Goal: Use online tool/utility

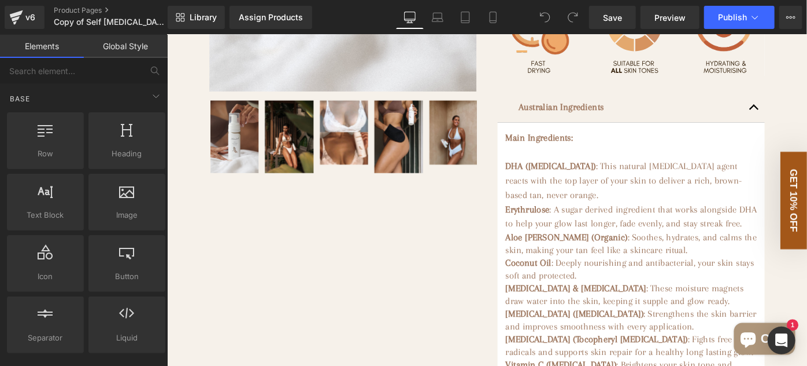
scroll to position [526, 0]
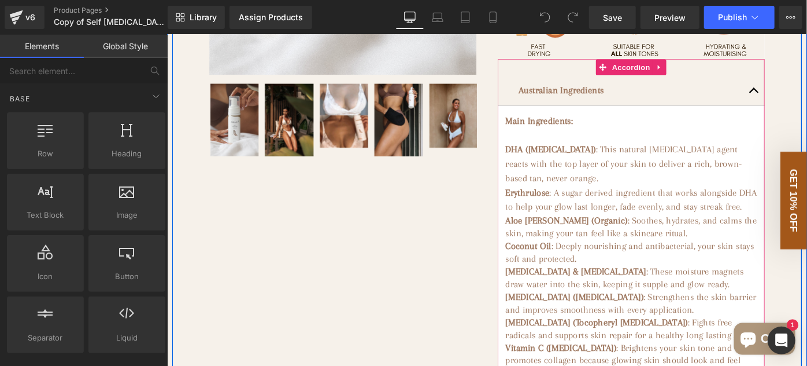
click at [807, 98] on span "button" at bounding box center [809, 98] width 0 height 0
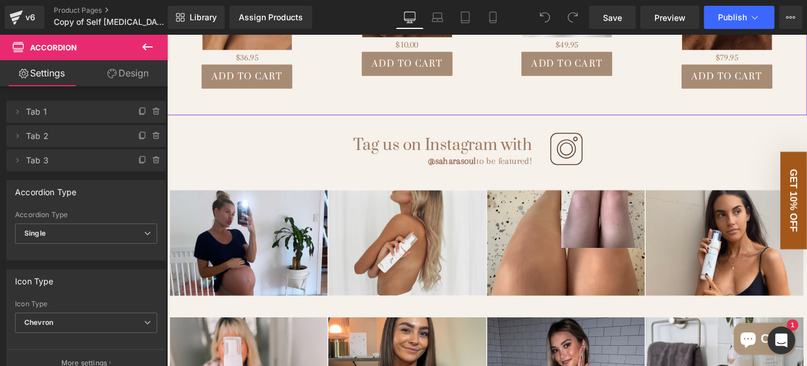
scroll to position [2734, 0]
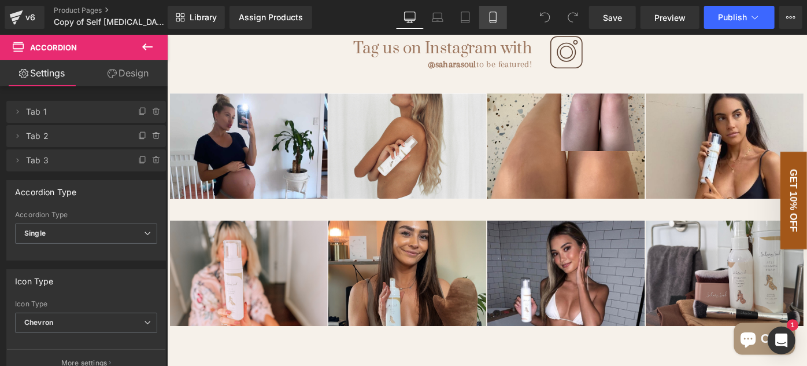
click at [485, 13] on link "Mobile" at bounding box center [493, 17] width 28 height 23
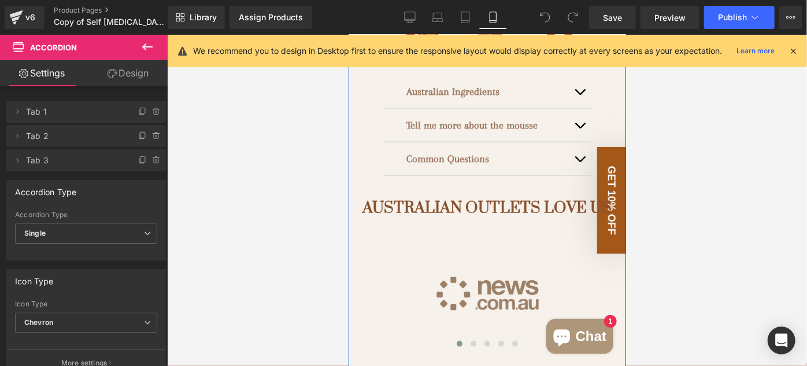
scroll to position [1013, 0]
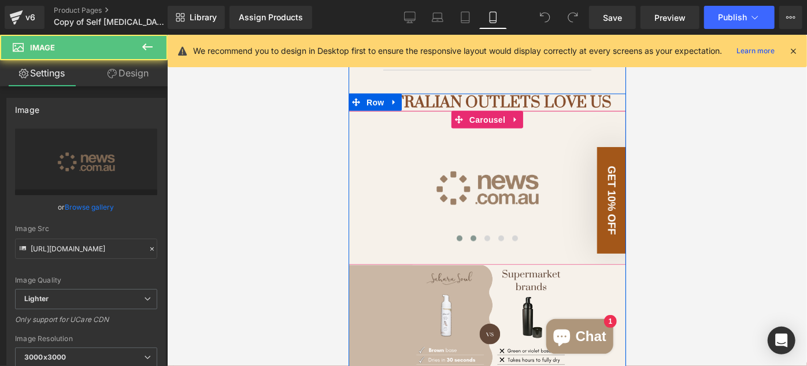
click at [470, 235] on span at bounding box center [473, 238] width 6 height 6
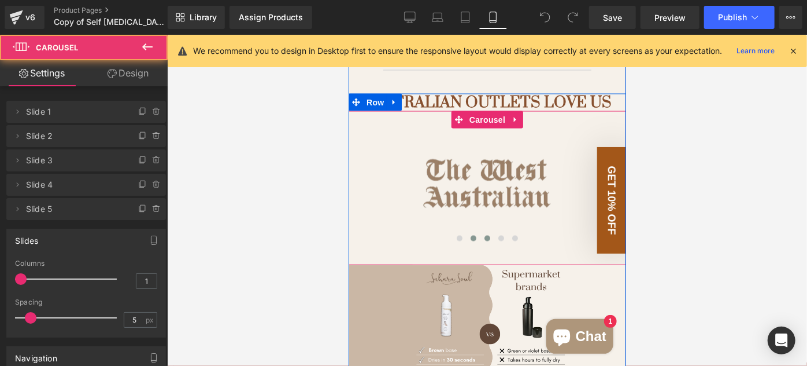
click at [484, 235] on span at bounding box center [487, 238] width 6 height 6
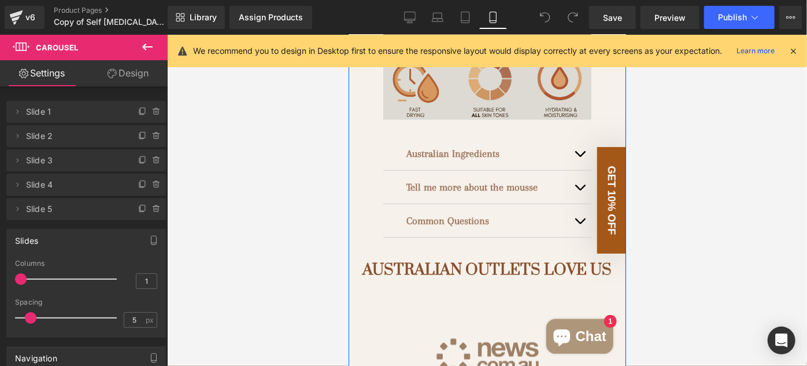
scroll to position [697, 0]
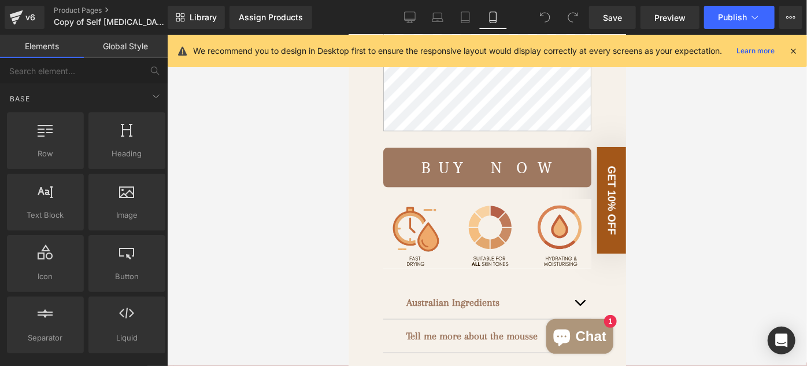
click at [305, 180] on div at bounding box center [487, 200] width 640 height 331
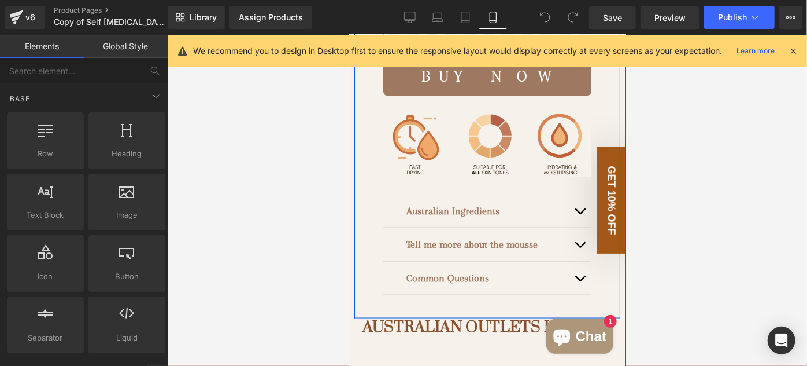
scroll to position [802, 0]
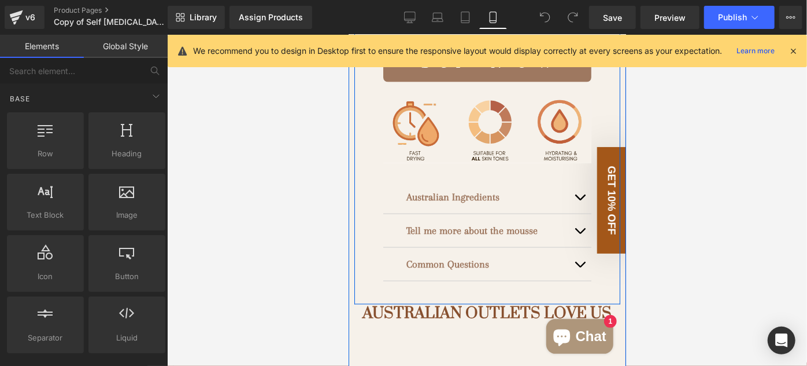
click at [516, 227] on icon at bounding box center [518, 230] width 6 height 7
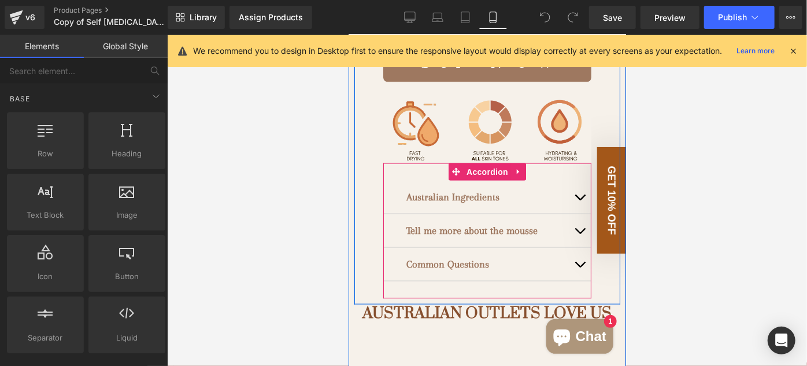
click at [576, 213] on button "button" at bounding box center [579, 229] width 23 height 33
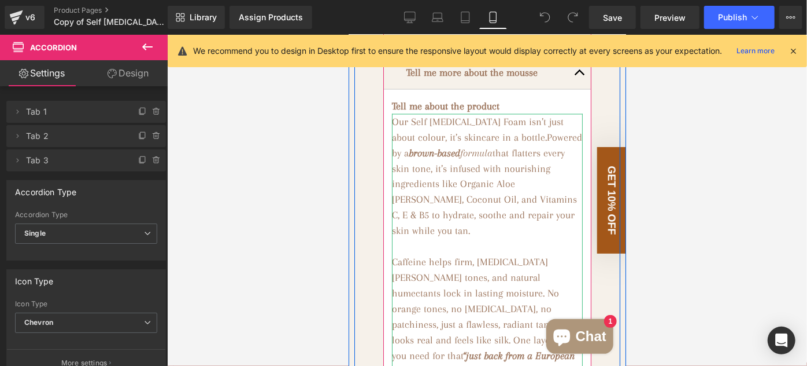
scroll to position [907, 0]
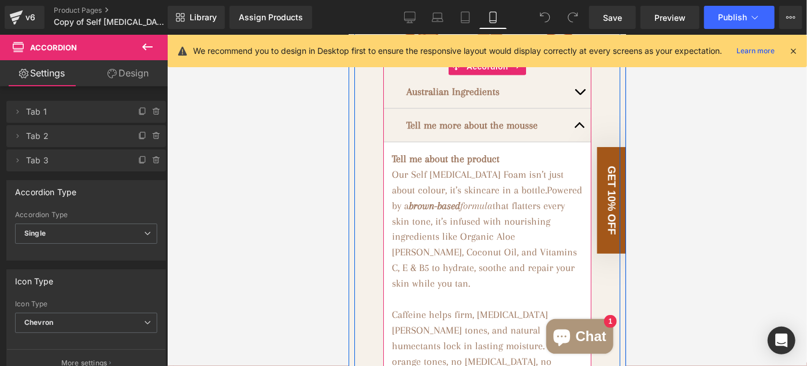
click at [575, 109] on button "button" at bounding box center [579, 124] width 23 height 33
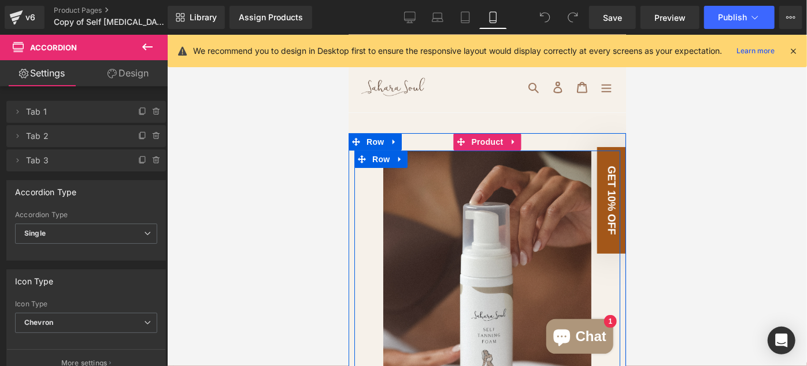
scroll to position [0, 0]
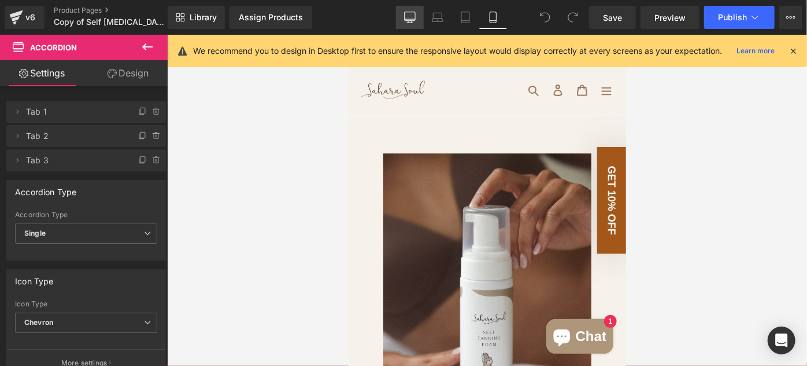
click at [410, 17] on icon at bounding box center [410, 18] width 12 height 12
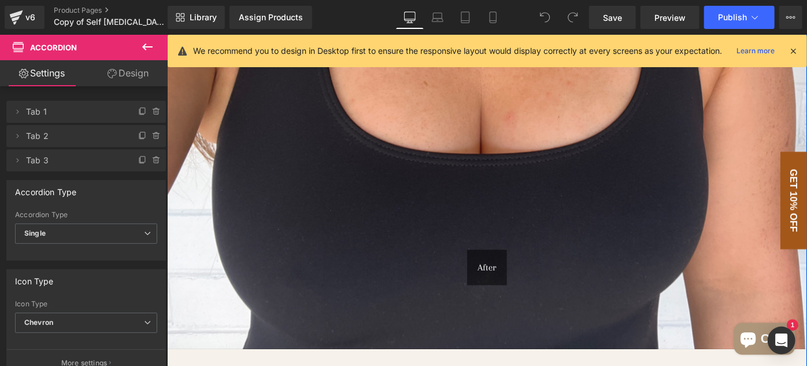
scroll to position [1525, 0]
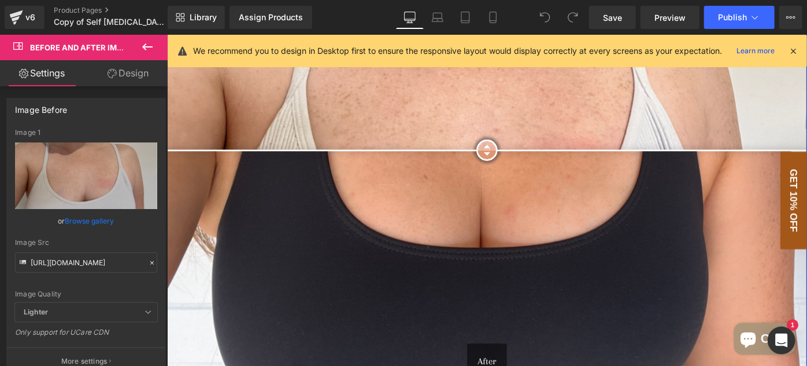
drag, startPoint x: 508, startPoint y: 143, endPoint x: 524, endPoint y: 161, distance: 24.2
click at [524, 161] on div "Before After" at bounding box center [517, 130] width 700 height 700
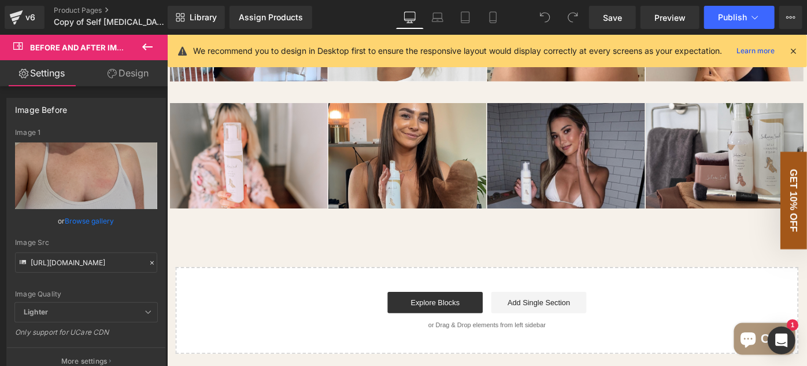
scroll to position [2786, 0]
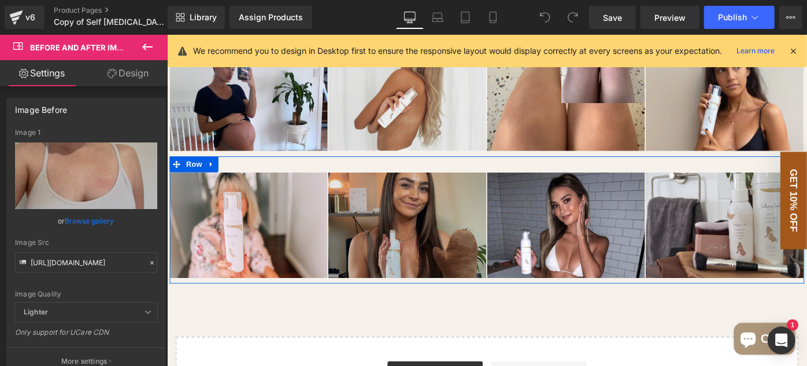
click at [464, 216] on img at bounding box center [430, 242] width 174 height 116
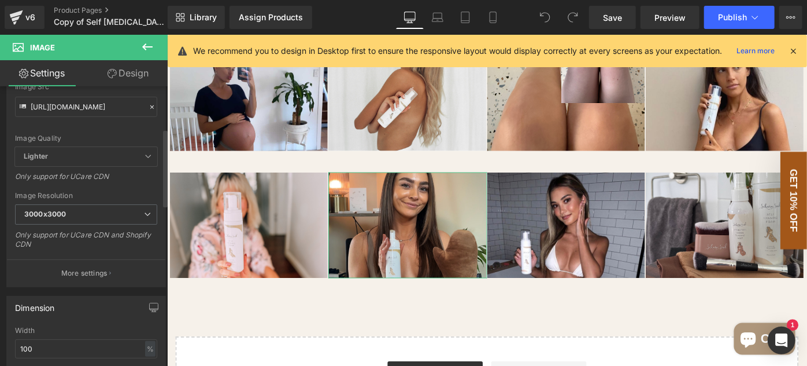
scroll to position [157, 0]
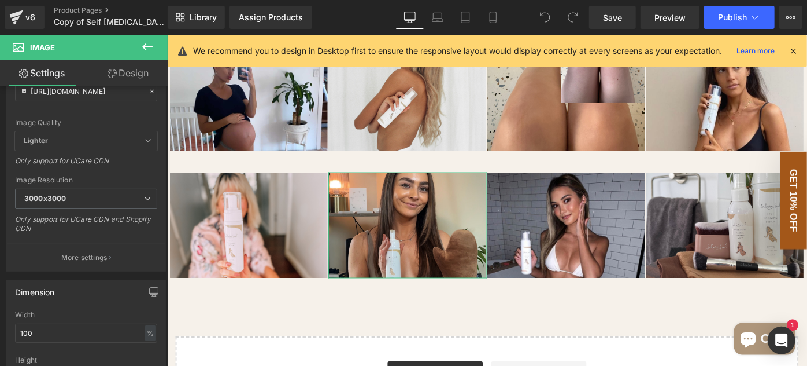
click at [117, 66] on link "Design" at bounding box center [128, 73] width 84 height 26
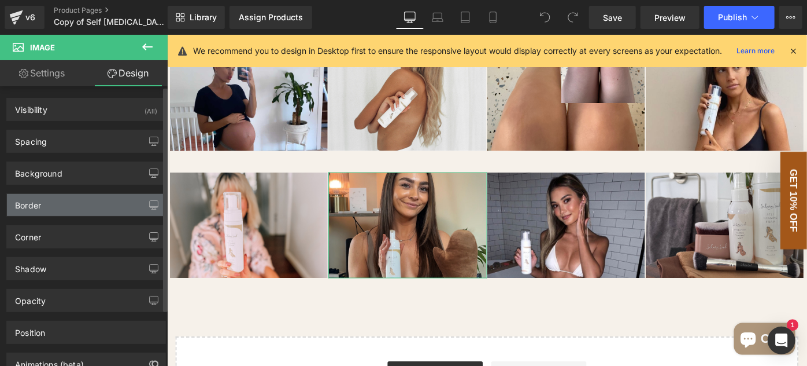
type input "0"
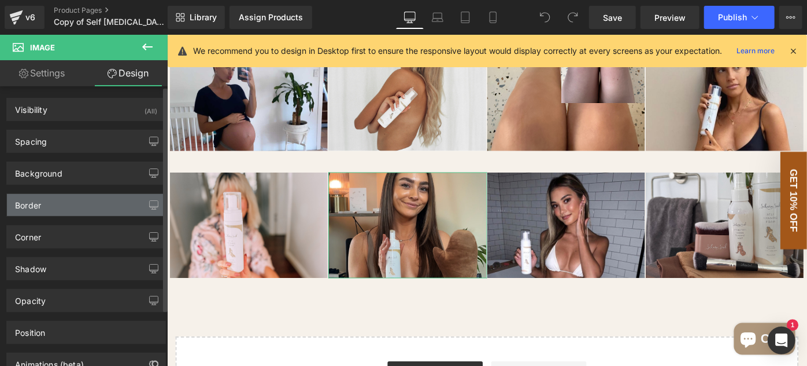
type input "0"
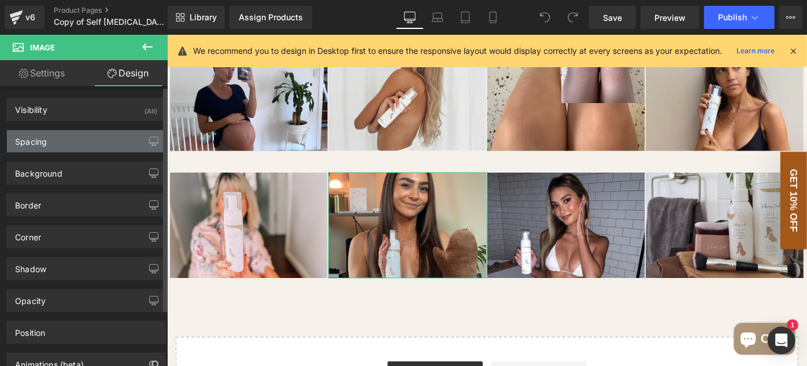
click at [80, 150] on div "Spacing" at bounding box center [86, 141] width 158 height 22
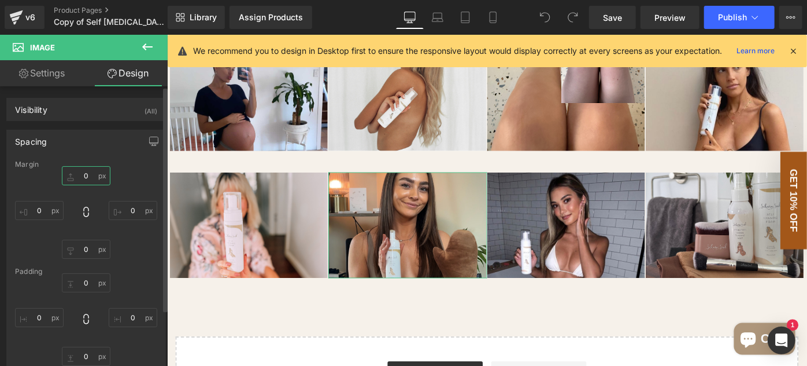
click at [80, 175] on input "0" at bounding box center [86, 175] width 49 height 19
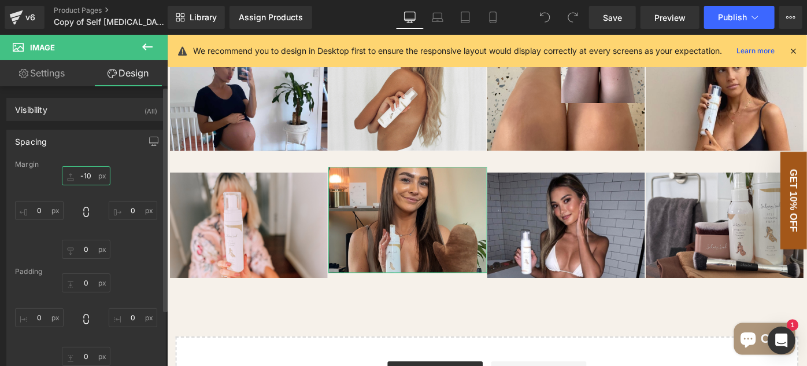
click at [87, 176] on input "-10" at bounding box center [86, 175] width 49 height 19
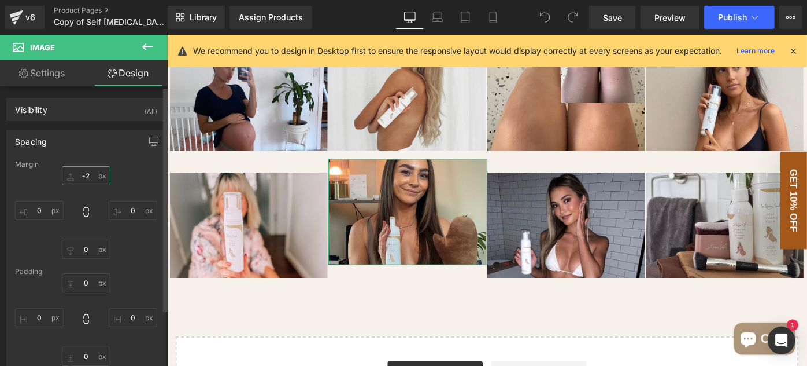
type input "-"
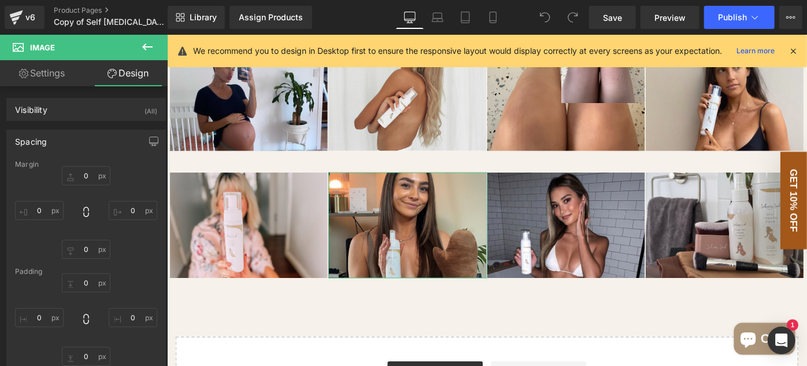
click at [84, 84] on ul "Settings Design" at bounding box center [84, 73] width 168 height 26
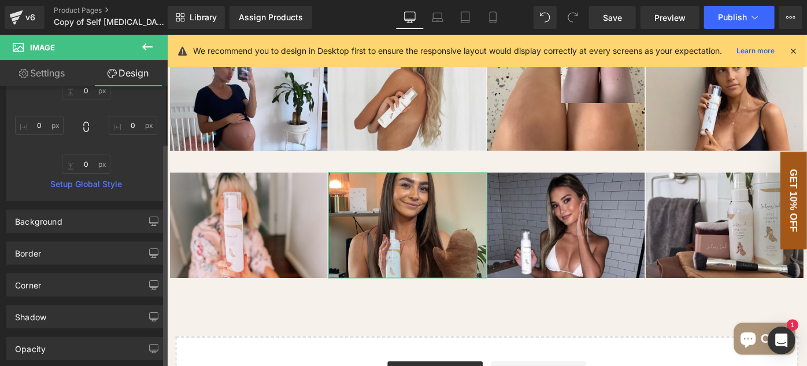
scroll to position [210, 0]
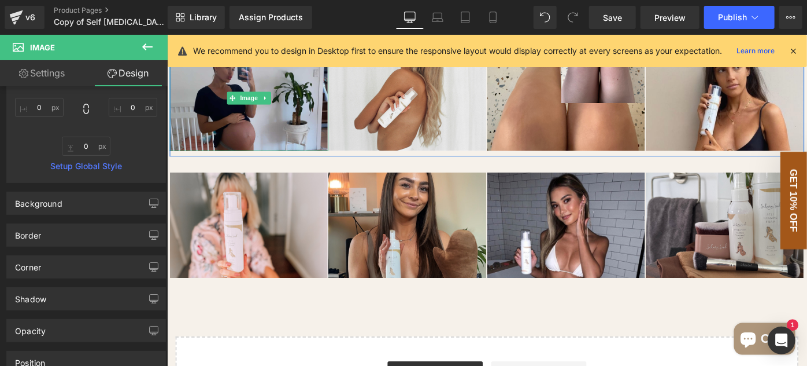
click at [298, 137] on img at bounding box center [256, 104] width 174 height 116
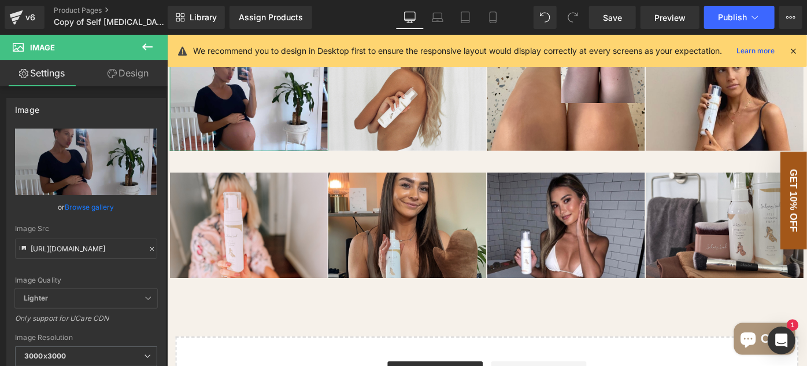
click at [127, 71] on link "Design" at bounding box center [128, 73] width 84 height 26
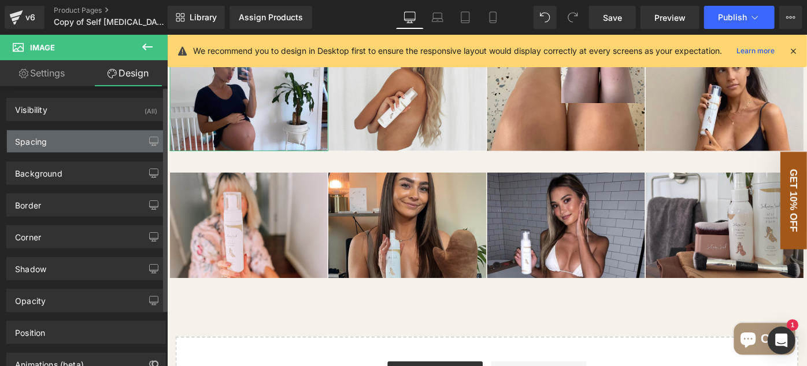
click at [76, 146] on div "Spacing" at bounding box center [86, 141] width 158 height 22
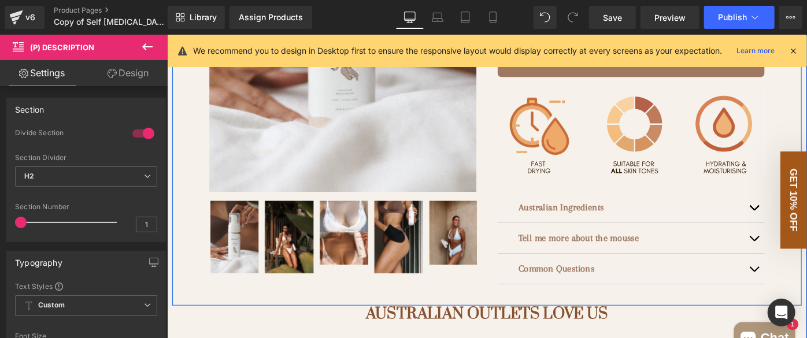
scroll to position [420, 0]
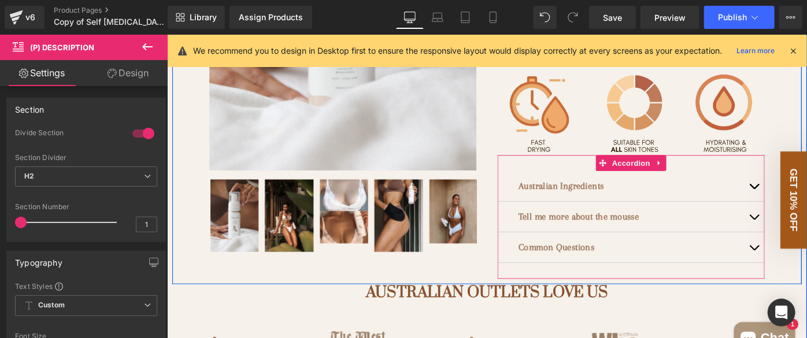
click at [803, 200] on button "button" at bounding box center [808, 199] width 23 height 33
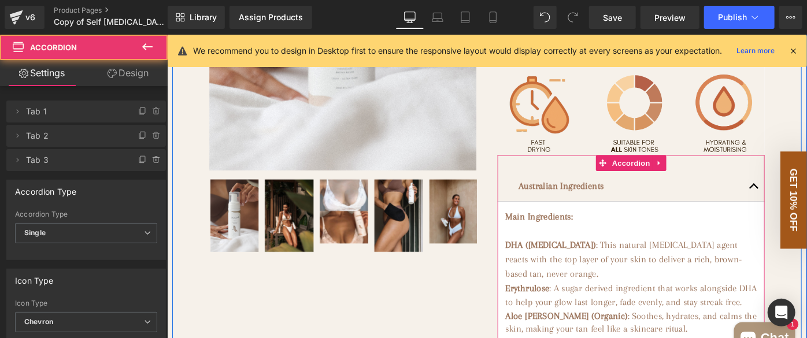
click at [805, 204] on button "button" at bounding box center [808, 199] width 23 height 33
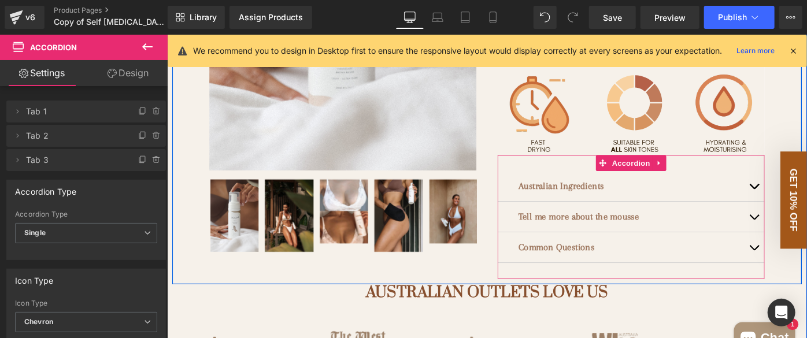
click at [803, 206] on button "button" at bounding box center [808, 199] width 23 height 33
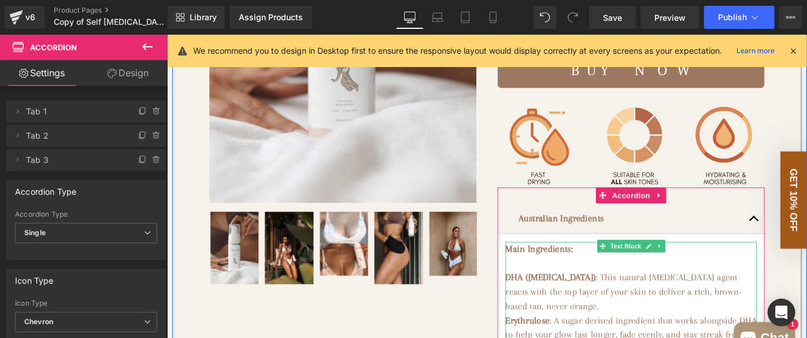
scroll to position [368, 0]
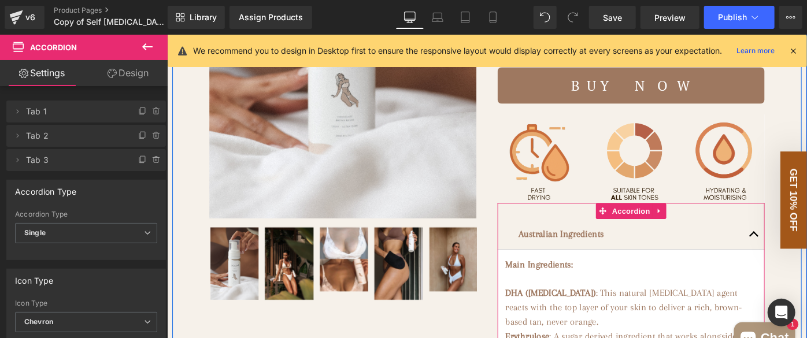
click at [803, 256] on button "button" at bounding box center [808, 252] width 23 height 33
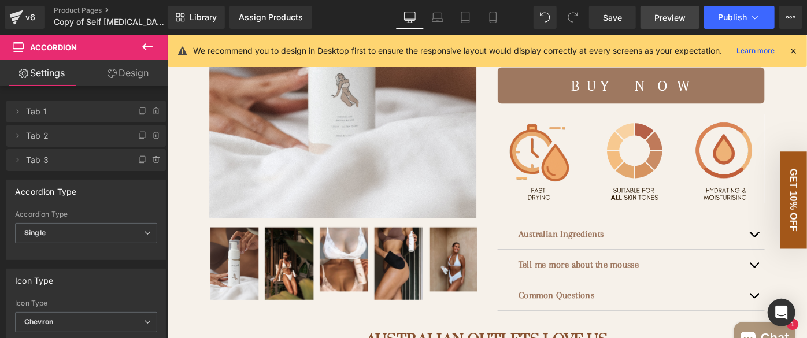
click at [676, 16] on span "Preview" at bounding box center [670, 18] width 31 height 12
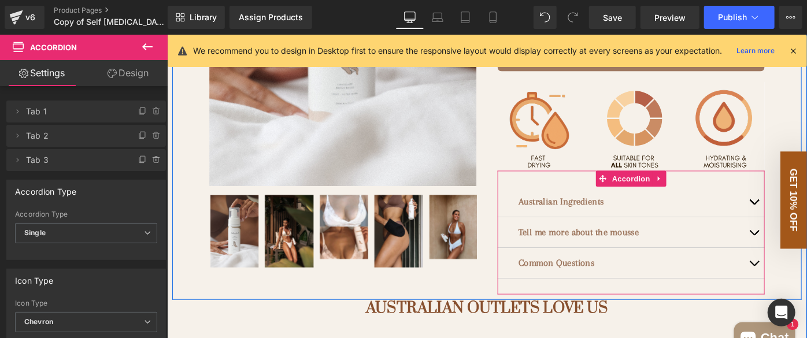
scroll to position [420, 0]
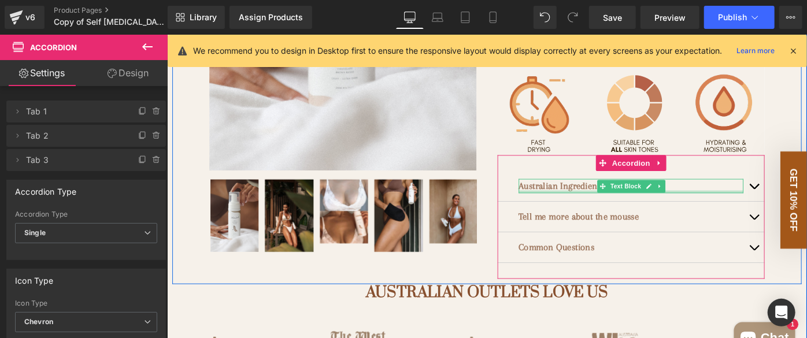
drag, startPoint x: 718, startPoint y: 208, endPoint x: 793, endPoint y: 200, distance: 76.2
click at [718, 208] on div "Australian Ingredients Text Block" at bounding box center [674, 200] width 246 height 16
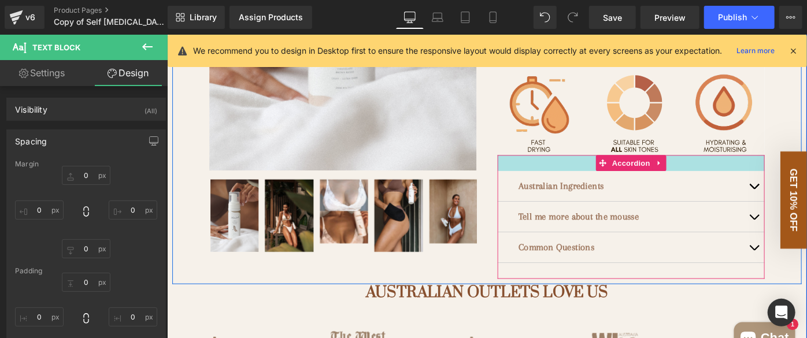
click at [549, 180] on div at bounding box center [674, 174] width 292 height 17
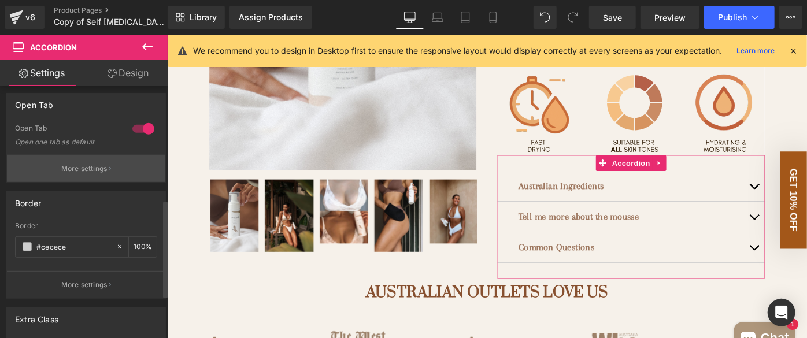
scroll to position [315, 0]
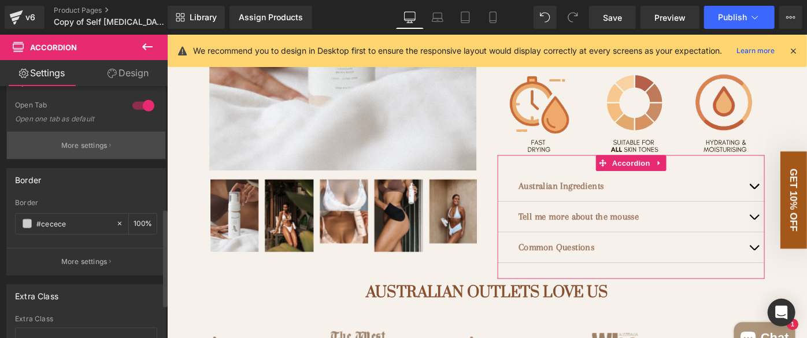
click at [83, 146] on p "More settings" at bounding box center [84, 146] width 46 height 10
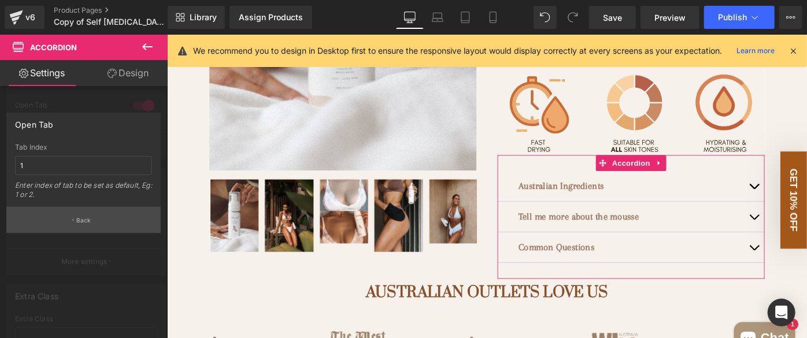
click at [88, 220] on p "Back" at bounding box center [83, 220] width 15 height 9
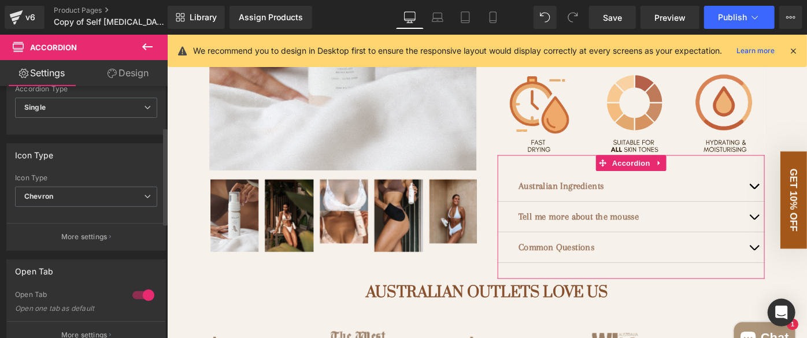
scroll to position [105, 0]
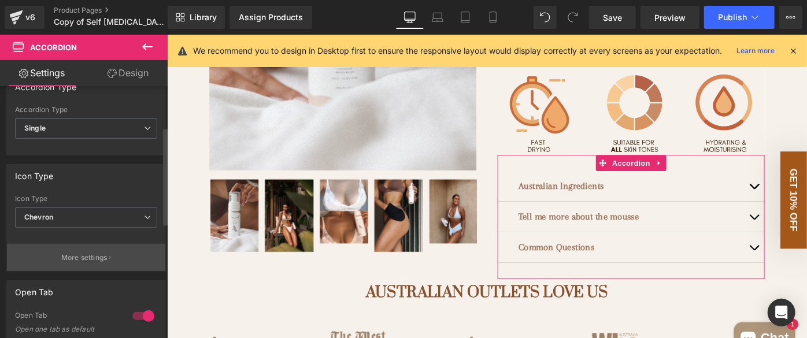
click at [83, 253] on p "More settings" at bounding box center [84, 258] width 46 height 10
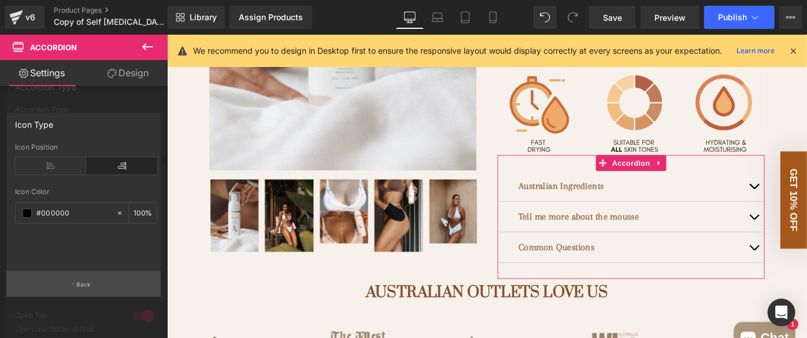
click at [82, 282] on p "Back" at bounding box center [83, 284] width 15 height 9
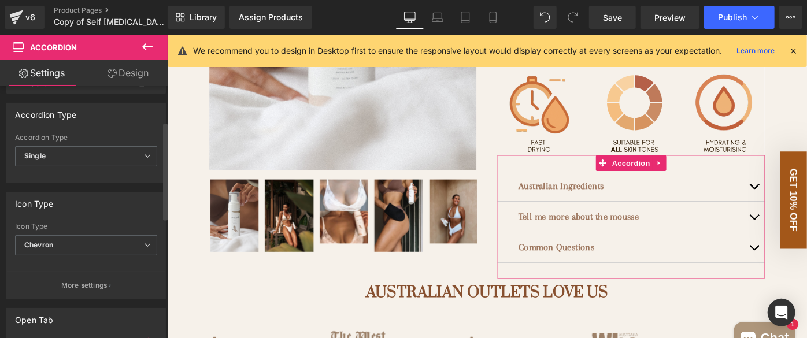
scroll to position [52, 0]
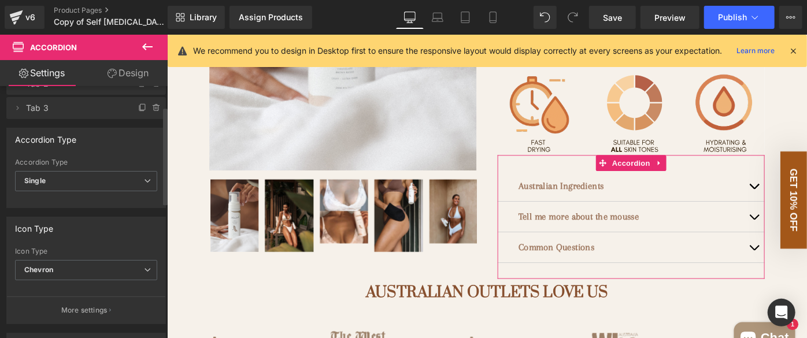
click at [78, 177] on span "Single" at bounding box center [86, 181] width 142 height 20
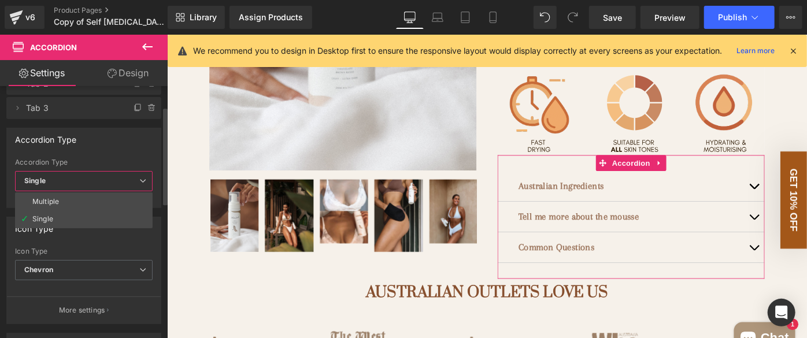
click at [79, 178] on span "Single" at bounding box center [84, 181] width 138 height 20
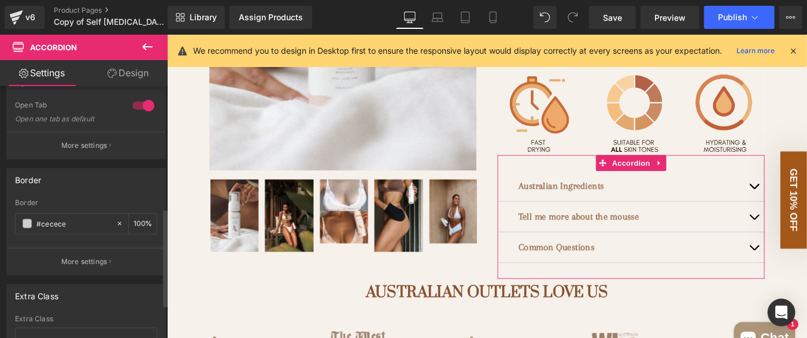
scroll to position [403, 0]
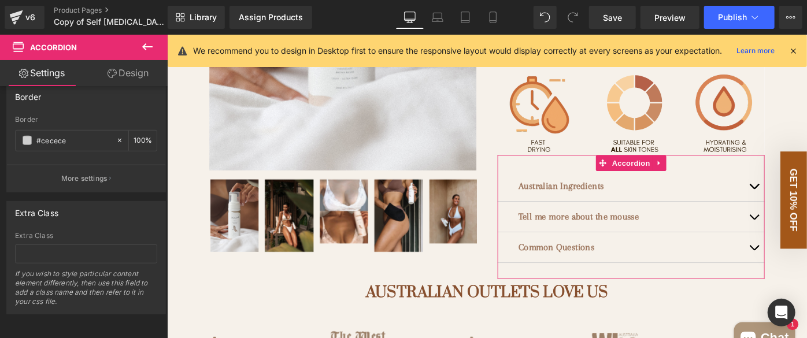
click at [121, 77] on link "Design" at bounding box center [128, 73] width 84 height 26
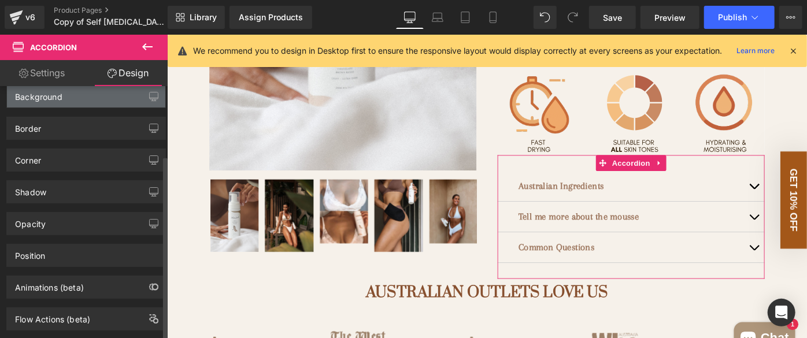
scroll to position [97, 0]
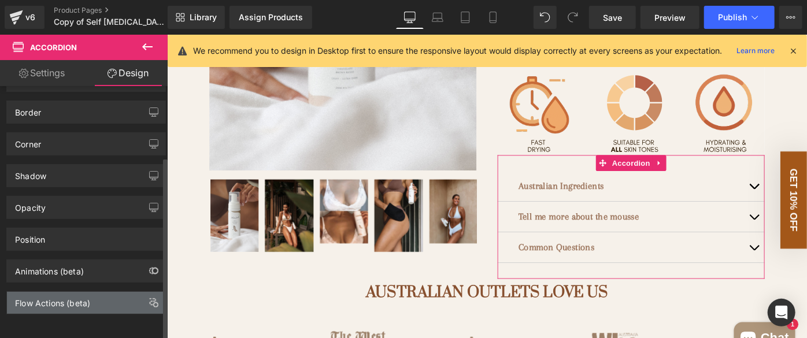
click at [101, 292] on div "Flow Actions (beta)" at bounding box center [86, 303] width 158 height 22
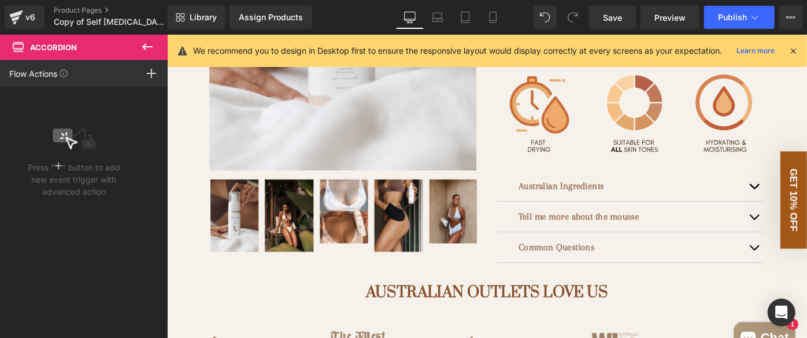
click at [141, 44] on icon at bounding box center [148, 47] width 14 height 14
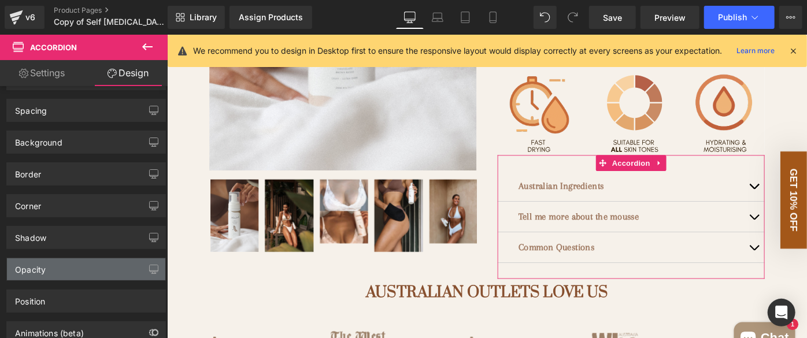
scroll to position [0, 0]
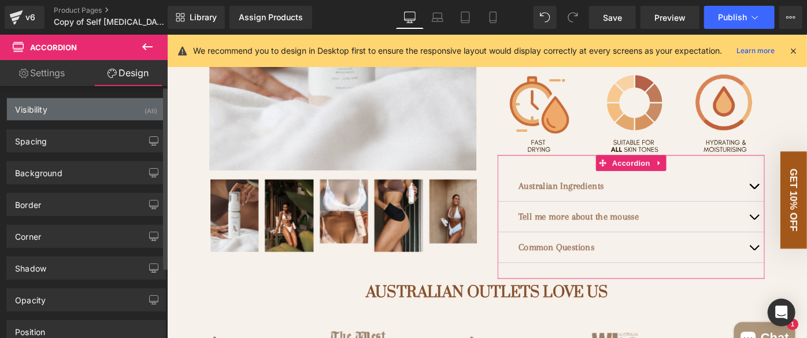
click at [100, 108] on div "Visibility (All)" at bounding box center [86, 109] width 158 height 22
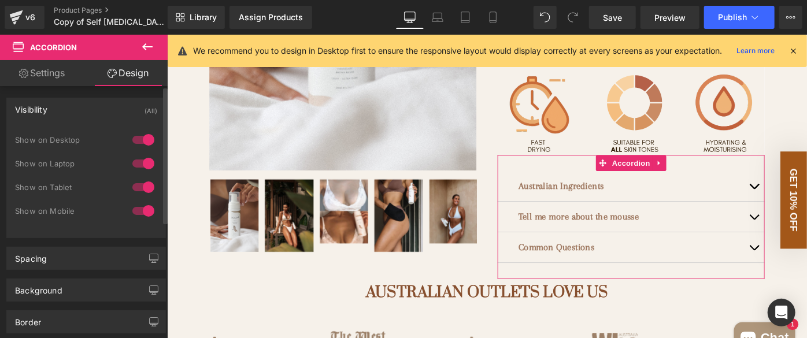
click at [98, 106] on div "Visibility (All)" at bounding box center [86, 109] width 158 height 22
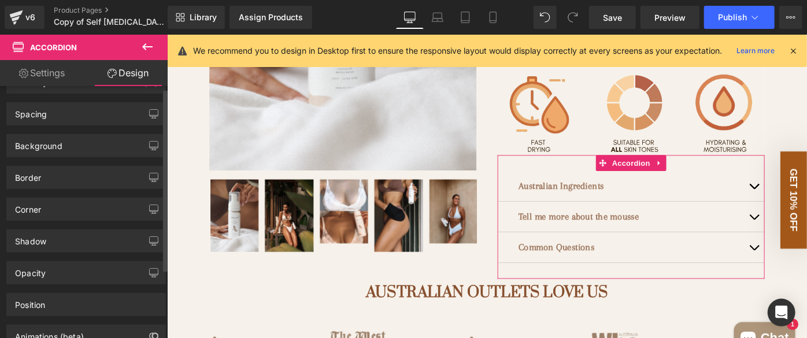
scroll to position [52, 0]
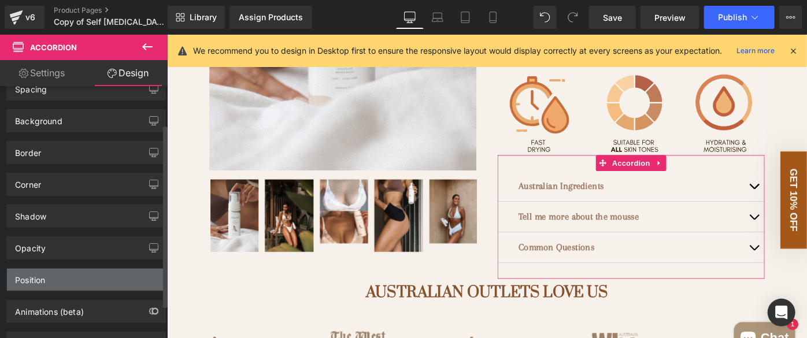
click at [90, 271] on div "Position" at bounding box center [86, 280] width 158 height 22
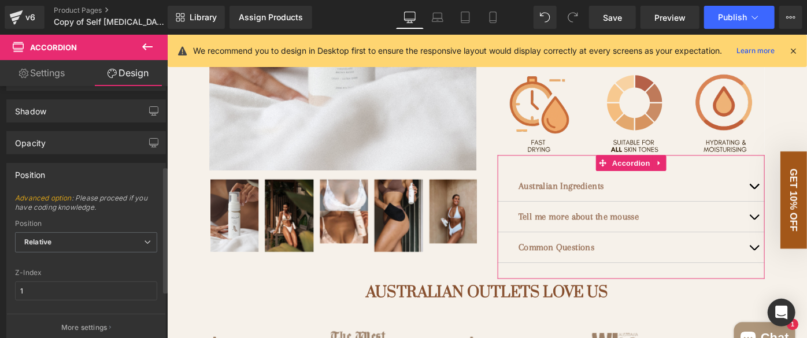
scroll to position [210, 0]
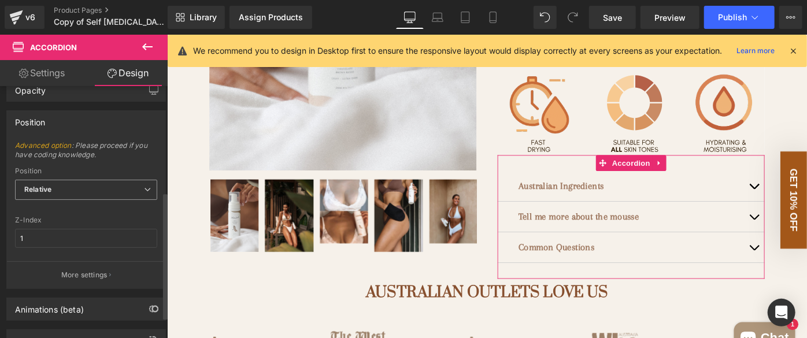
click at [91, 184] on span "Relative" at bounding box center [86, 190] width 142 height 20
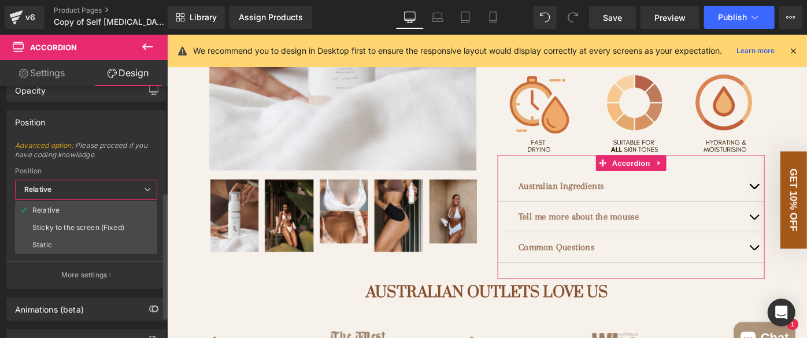
click at [91, 184] on span "Relative" at bounding box center [86, 190] width 142 height 20
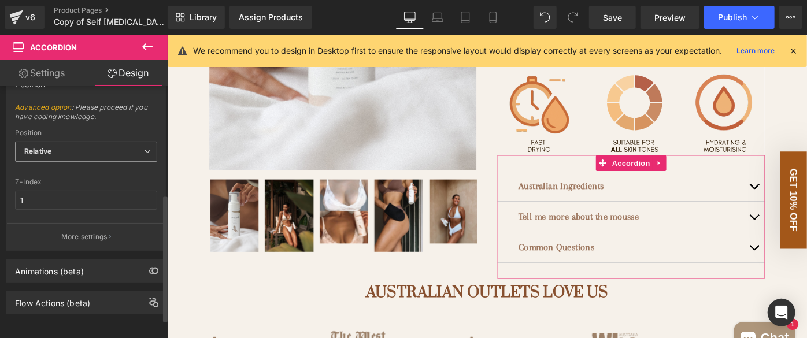
scroll to position [94, 0]
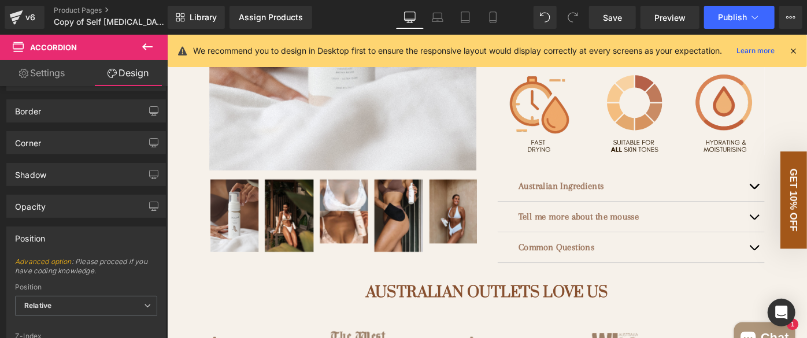
click at [146, 43] on icon at bounding box center [147, 46] width 10 height 7
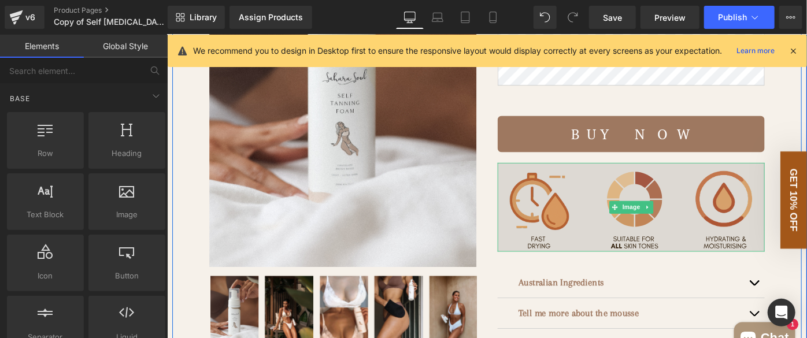
scroll to position [368, 0]
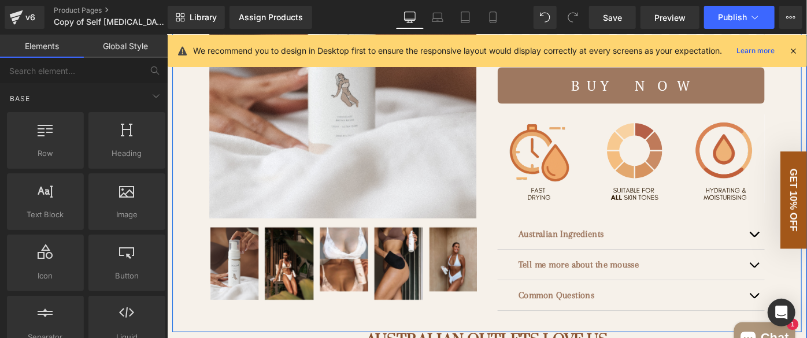
click at [577, 250] on strong "Australian Ingredients" at bounding box center [597, 252] width 93 height 12
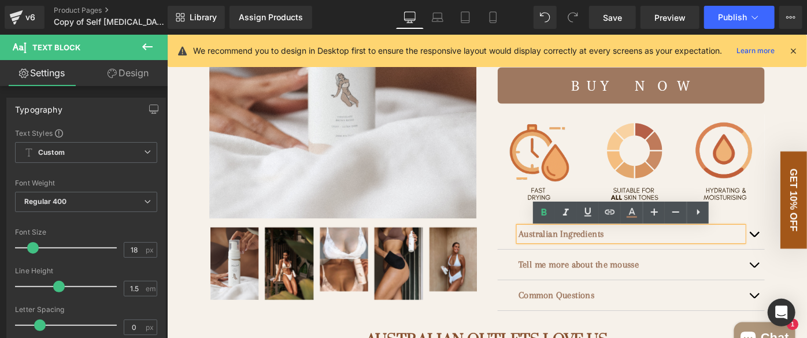
click at [537, 231] on div "Australian Ingredients Text Block Main Ingredients: DHA ([MEDICAL_DATA]) : This…" at bounding box center [674, 286] width 292 height 135
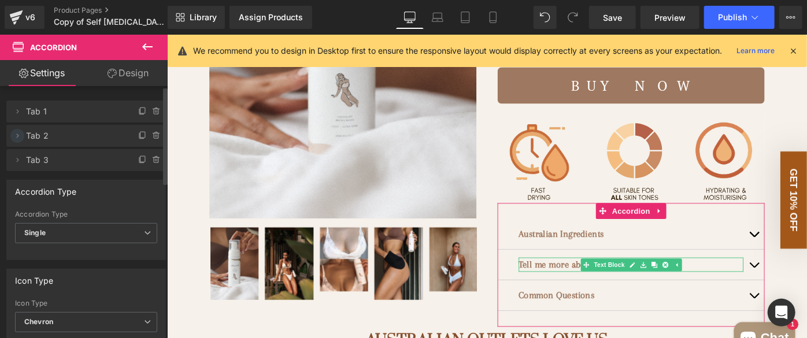
click at [17, 138] on icon at bounding box center [17, 135] width 9 height 9
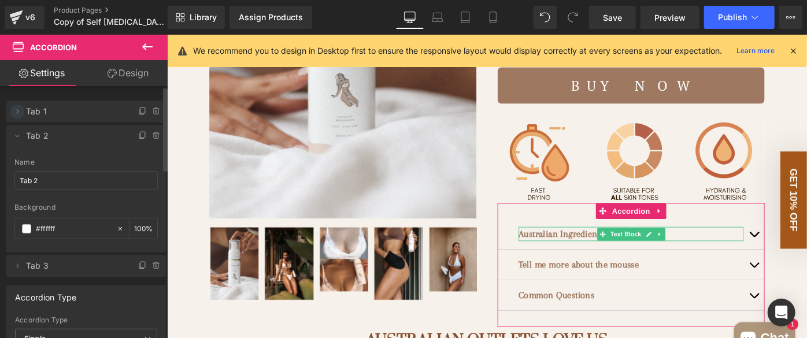
click at [21, 106] on span at bounding box center [17, 112] width 14 height 14
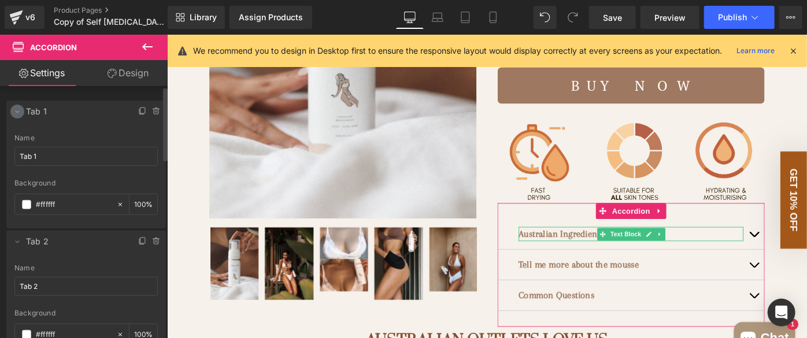
click at [21, 110] on icon at bounding box center [17, 111] width 9 height 9
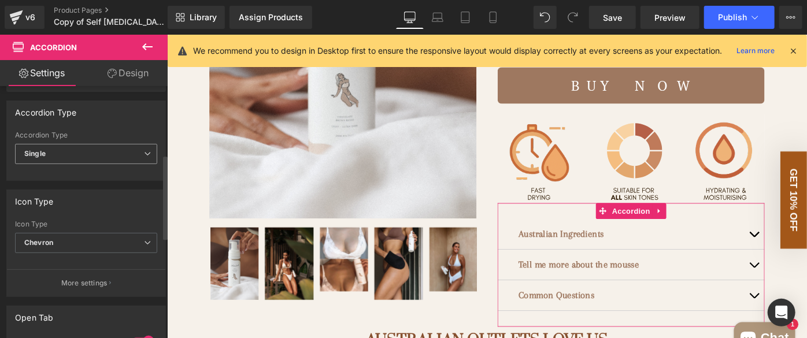
scroll to position [210, 0]
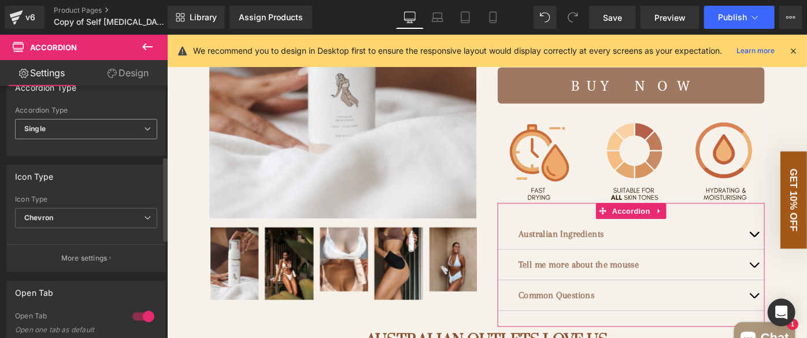
click at [73, 127] on span "Single" at bounding box center [86, 129] width 142 height 20
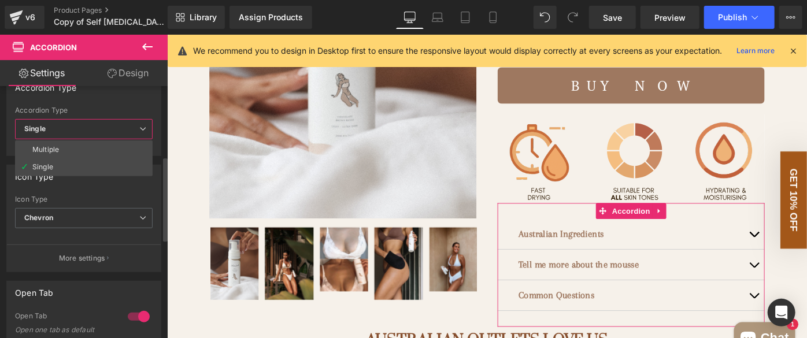
click at [73, 127] on span "Single" at bounding box center [84, 129] width 138 height 20
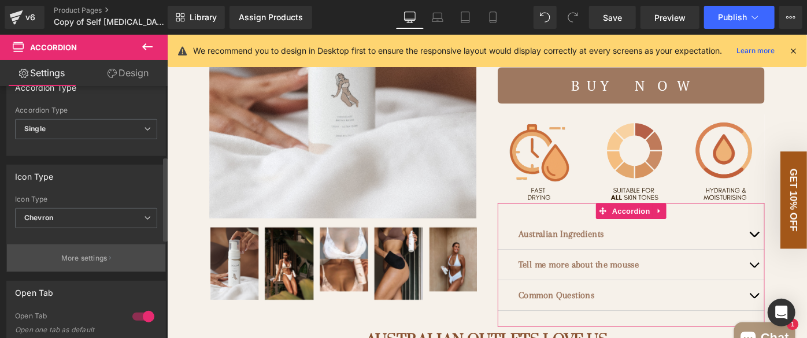
click at [94, 259] on p "More settings" at bounding box center [84, 258] width 46 height 10
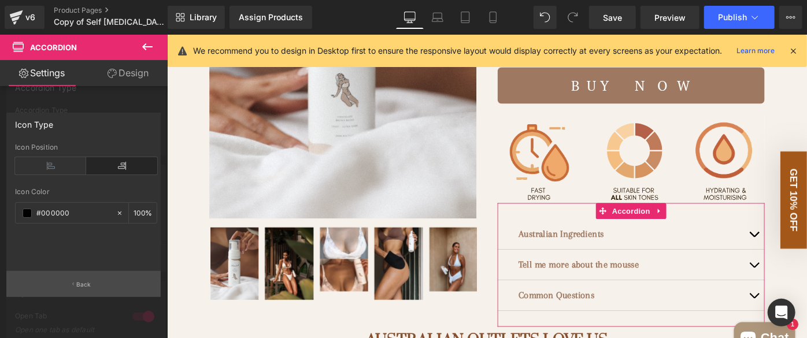
click at [86, 282] on p "Back" at bounding box center [83, 284] width 15 height 9
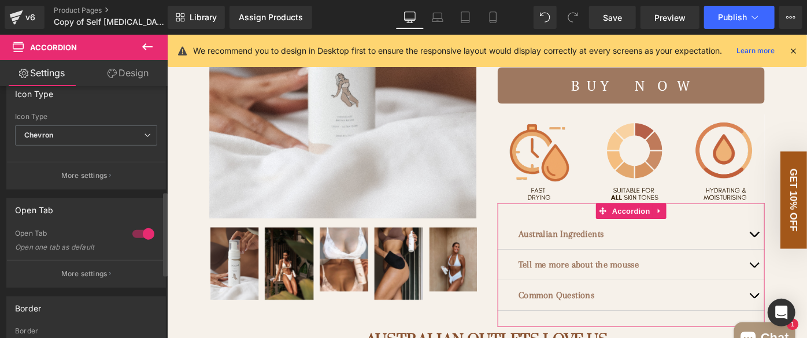
scroll to position [315, 0]
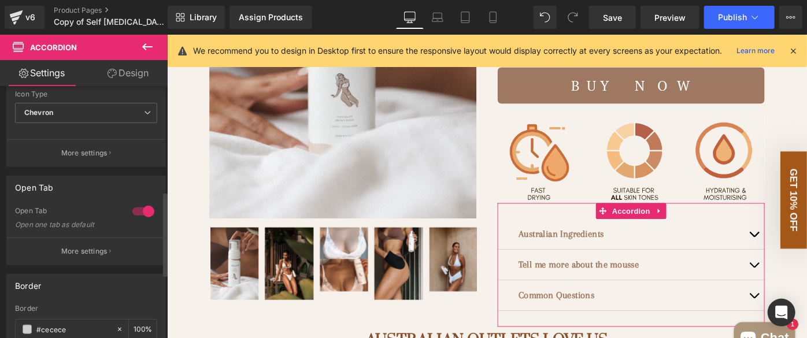
click at [146, 208] on div at bounding box center [144, 211] width 28 height 19
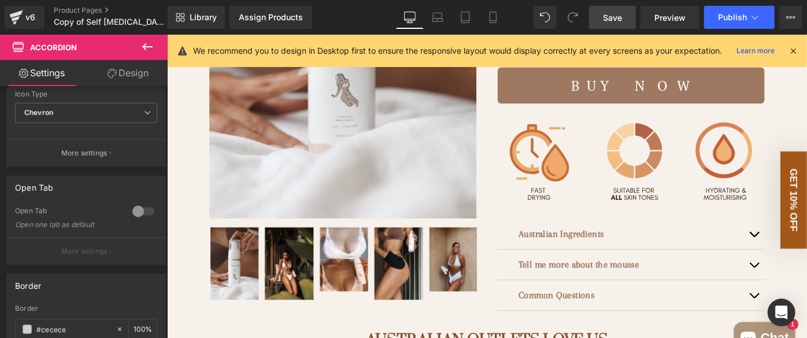
click at [611, 14] on span "Save" at bounding box center [612, 18] width 19 height 12
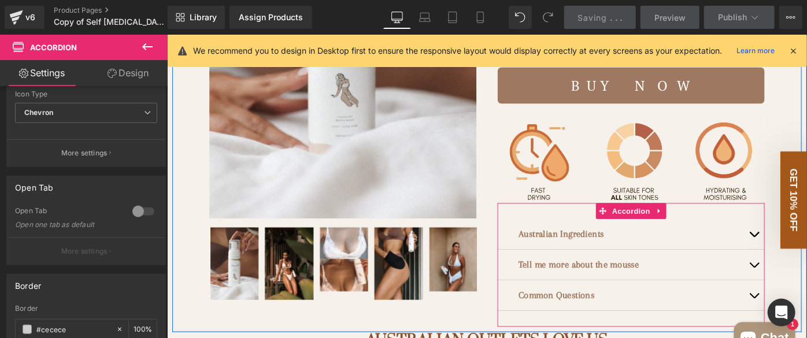
scroll to position [420, 0]
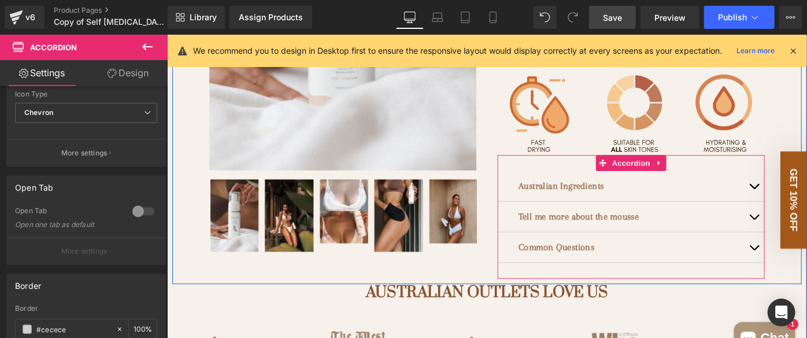
click at [803, 202] on button "button" at bounding box center [808, 199] width 23 height 33
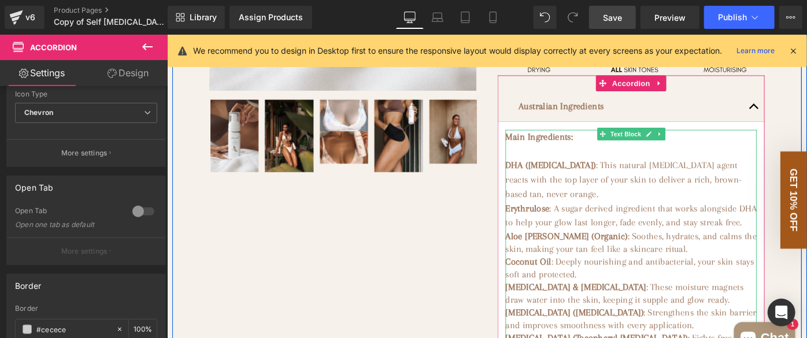
scroll to position [526, 0]
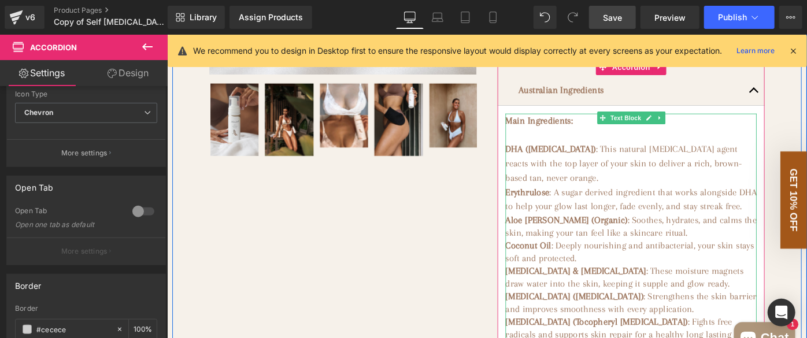
drag, startPoint x: 562, startPoint y: 160, endPoint x: 579, endPoint y: 164, distance: 17.4
click at [592, 161] on strong "DHA ([MEDICAL_DATA])" at bounding box center [586, 159] width 99 height 12
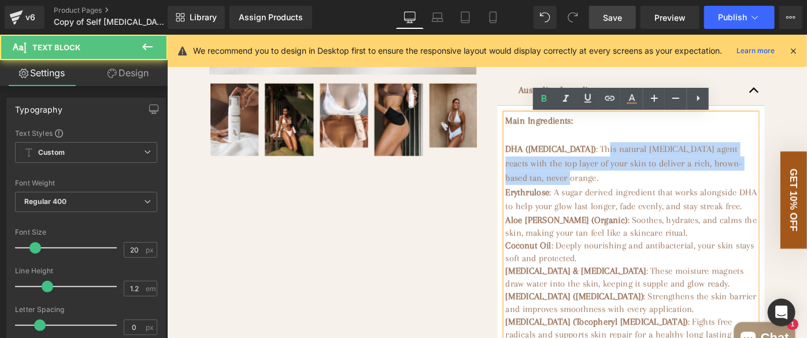
drag, startPoint x: 660, startPoint y: 162, endPoint x: 683, endPoint y: 194, distance: 39.3
click at [684, 192] on p "DHA ([MEDICAL_DATA]) : This natural [MEDICAL_DATA] agent reacts with the top la…" at bounding box center [674, 167] width 275 height 62
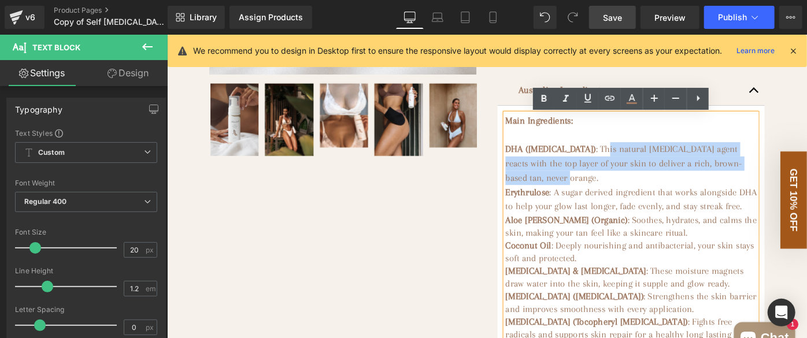
click at [707, 146] on p "DHA ([MEDICAL_DATA]) : This natural [MEDICAL_DATA] agent reacts with the top la…" at bounding box center [674, 167] width 275 height 62
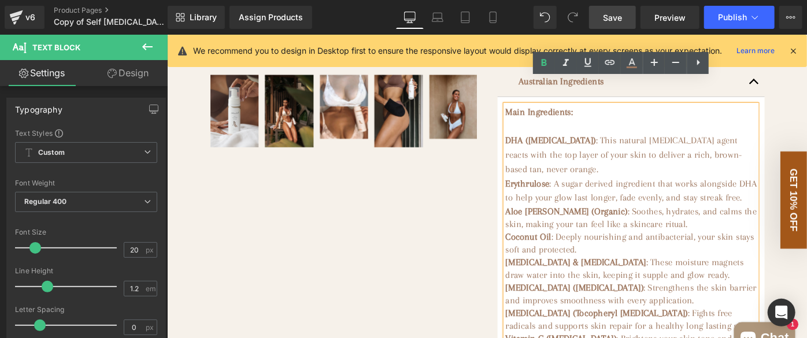
scroll to position [473, 0]
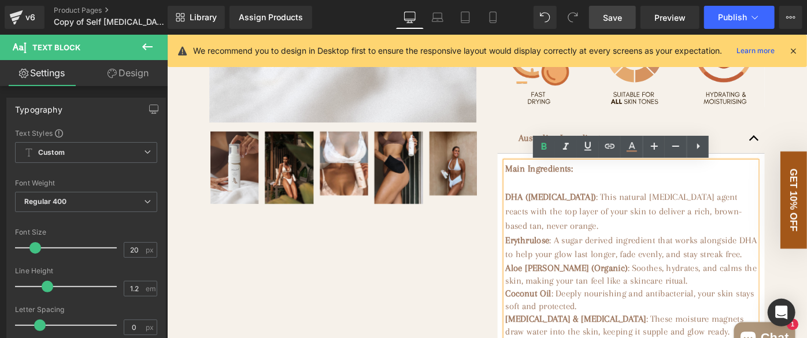
click at [806, 147] on button "button" at bounding box center [808, 147] width 23 height 33
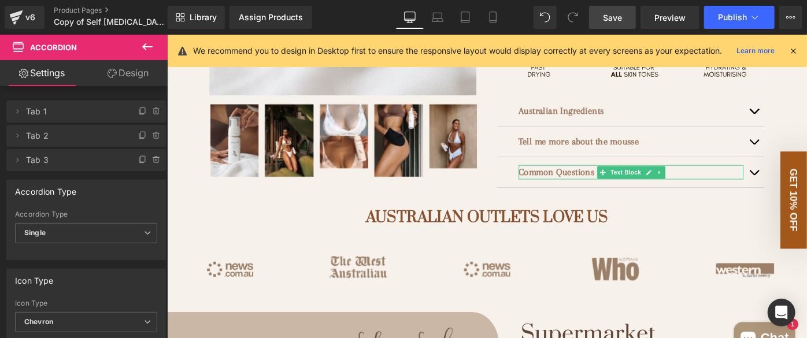
scroll to position [526, 0]
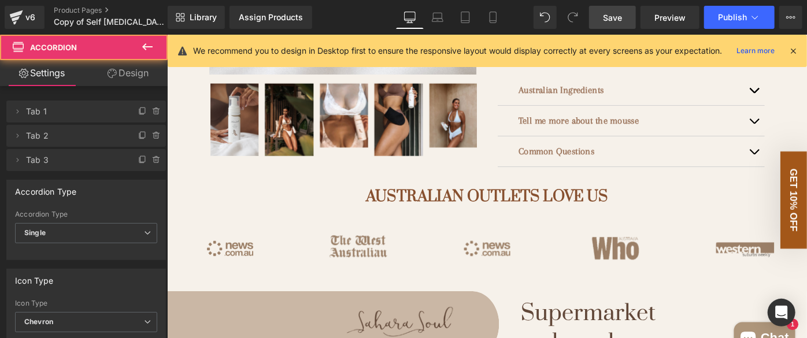
click at [807, 165] on span "button" at bounding box center [809, 165] width 0 height 0
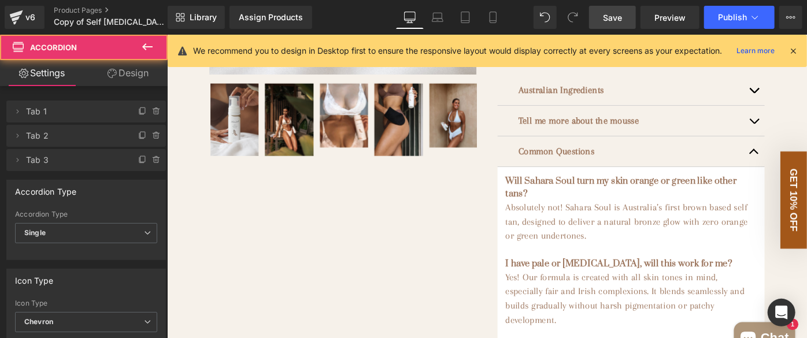
click at [799, 163] on button "button" at bounding box center [808, 161] width 23 height 33
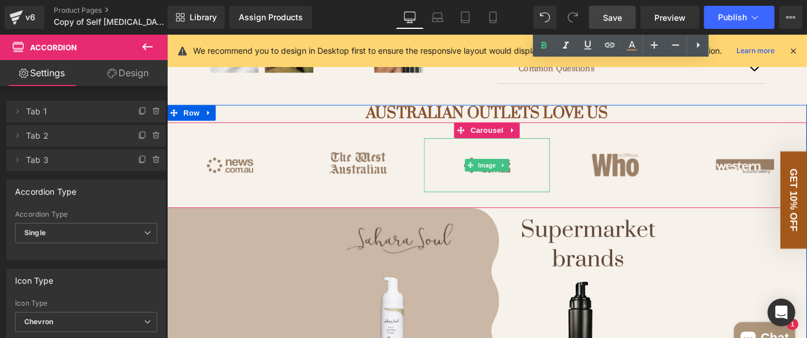
scroll to position [564, 0]
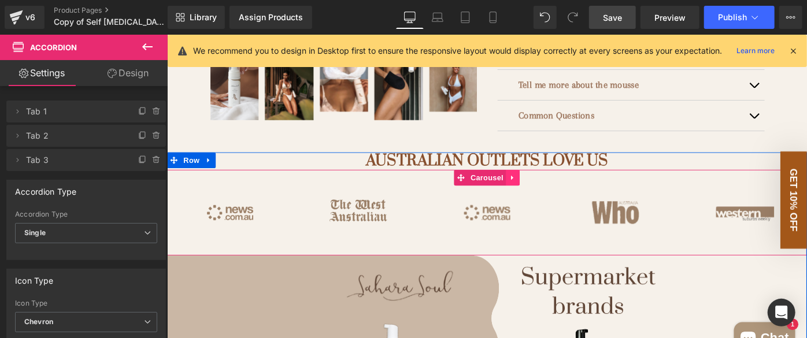
click at [541, 189] on icon at bounding box center [545, 190] width 8 height 9
click at [478, 193] on link "Carousel" at bounding box center [486, 190] width 57 height 17
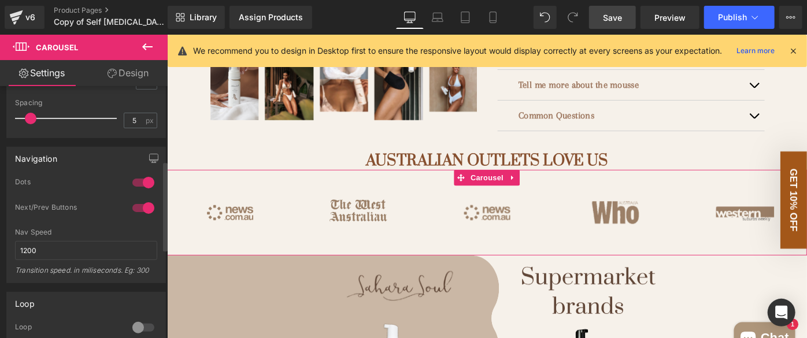
scroll to position [210, 0]
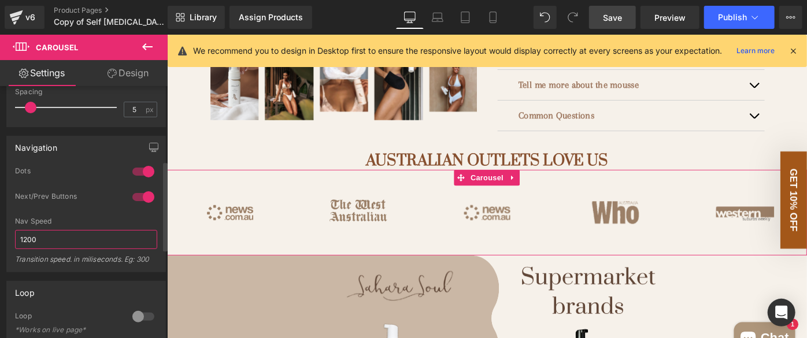
click at [55, 235] on input "1200" at bounding box center [86, 239] width 142 height 19
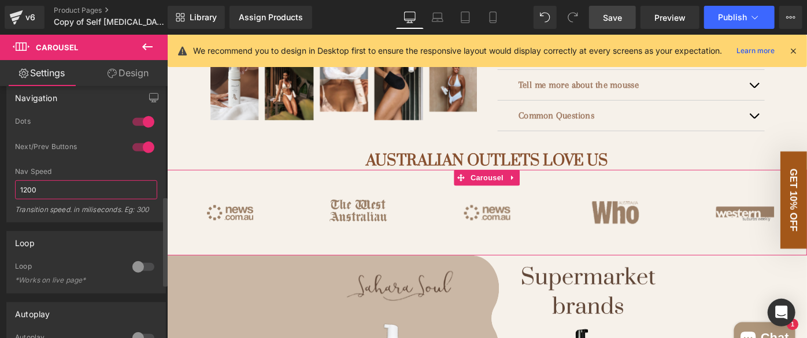
scroll to position [315, 0]
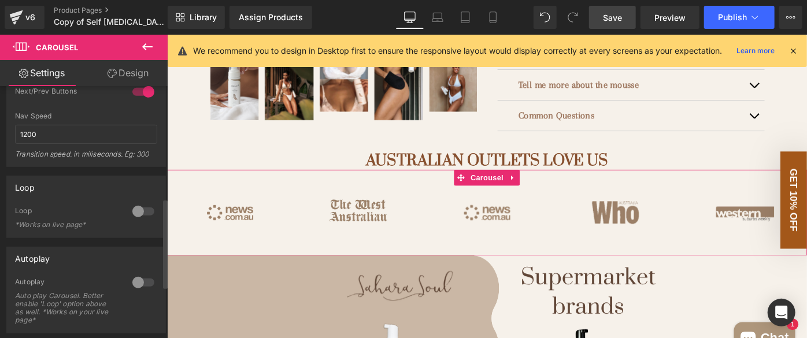
click at [131, 210] on div at bounding box center [144, 211] width 28 height 19
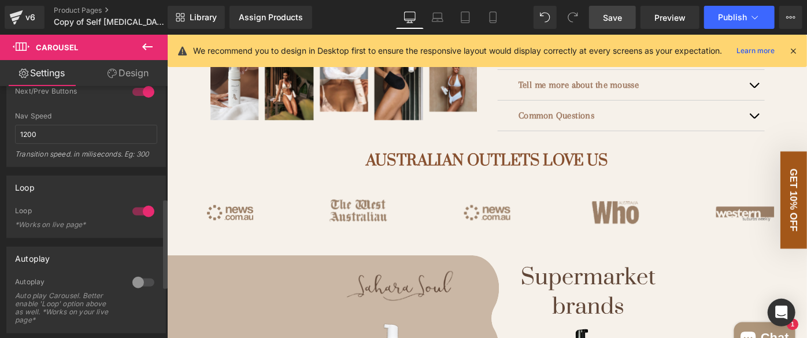
click at [135, 207] on div at bounding box center [144, 211] width 28 height 19
click at [134, 208] on div at bounding box center [144, 211] width 28 height 19
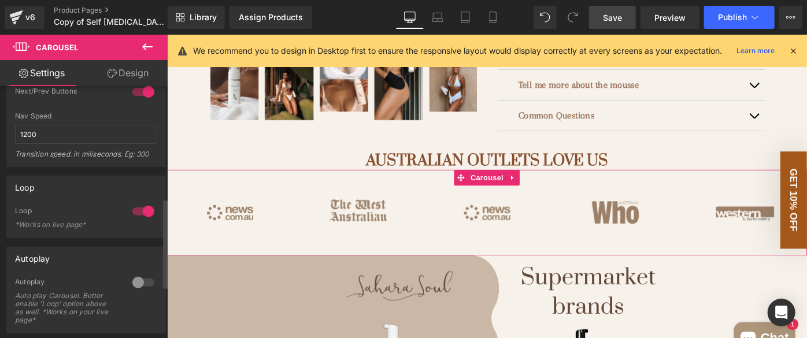
drag, startPoint x: 135, startPoint y: 275, endPoint x: 151, endPoint y: 294, distance: 24.2
click at [135, 275] on div at bounding box center [144, 283] width 28 height 19
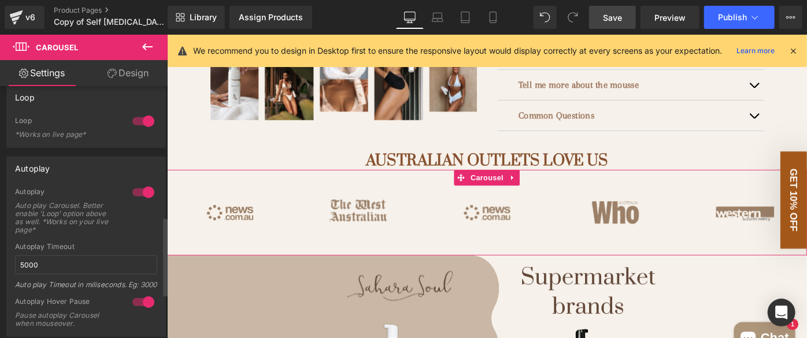
scroll to position [420, 0]
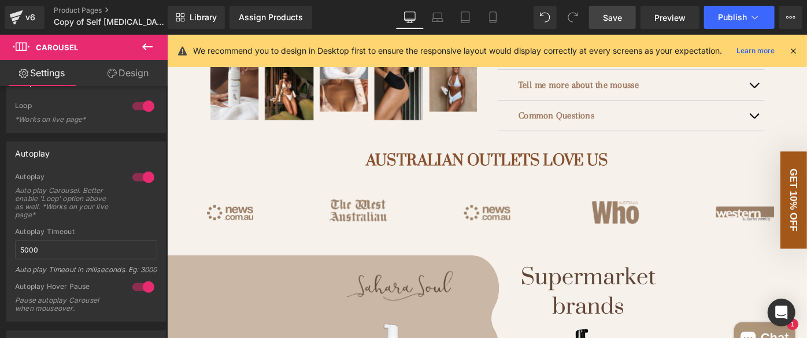
click at [622, 15] on span "Save" at bounding box center [612, 18] width 19 height 12
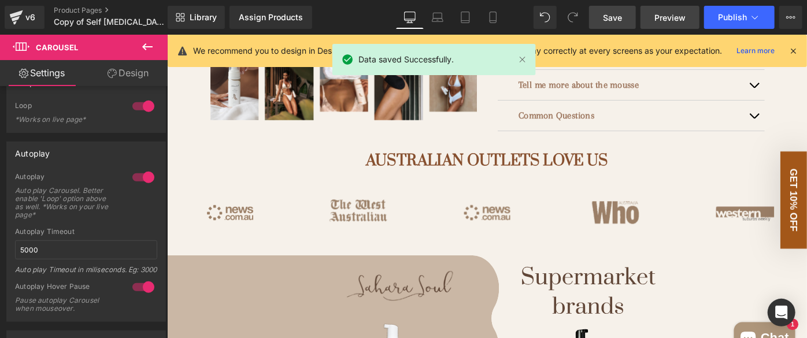
click at [662, 16] on span "Preview" at bounding box center [670, 18] width 31 height 12
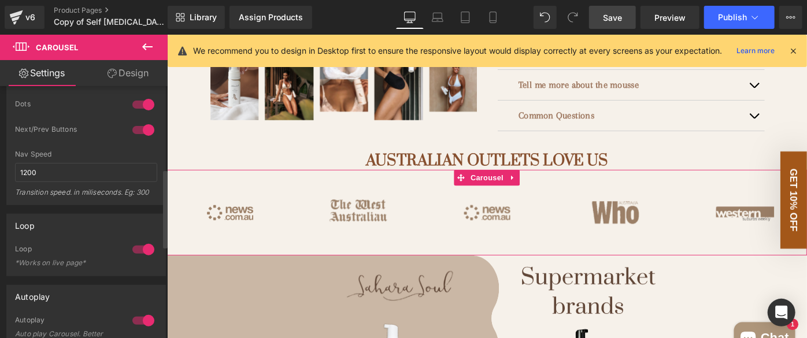
scroll to position [263, 0]
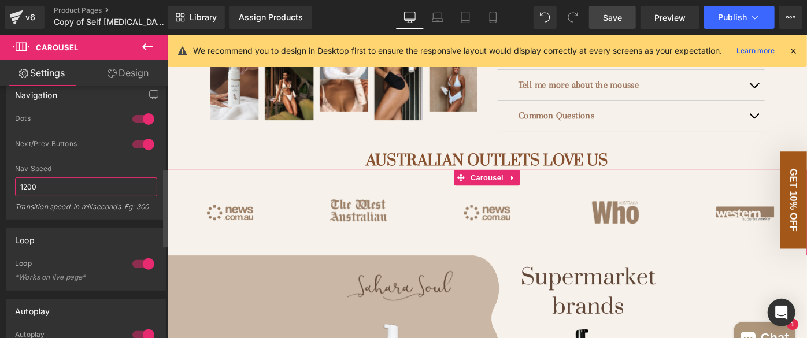
click at [49, 187] on input "1200" at bounding box center [86, 187] width 142 height 19
click at [45, 187] on input "1200" at bounding box center [86, 187] width 142 height 19
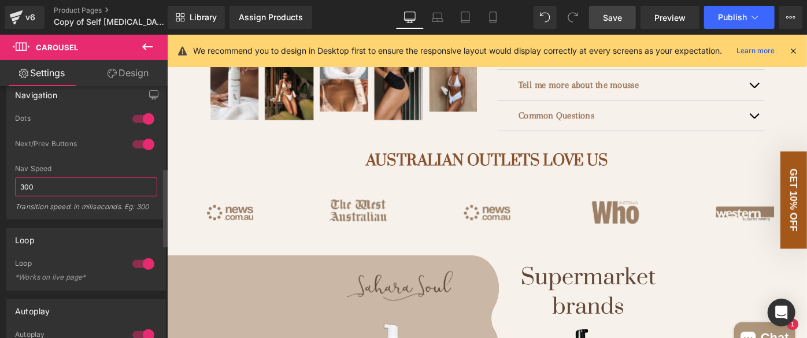
type input "300"
click at [88, 154] on div "Next/Prev Buttons" at bounding box center [86, 151] width 142 height 25
drag, startPoint x: 614, startPoint y: 13, endPoint x: 419, endPoint y: 180, distance: 256.4
click at [614, 13] on span "Save" at bounding box center [612, 18] width 19 height 12
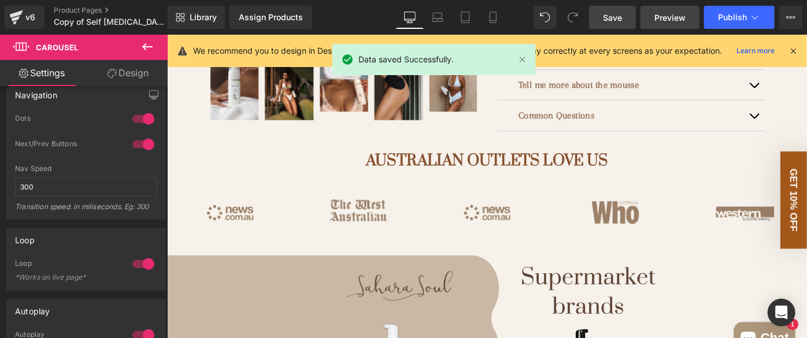
click at [667, 15] on span "Preview" at bounding box center [670, 18] width 31 height 12
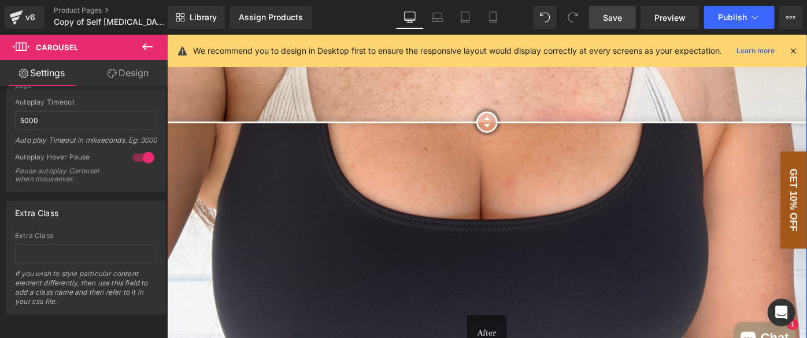
scroll to position [1563, 0]
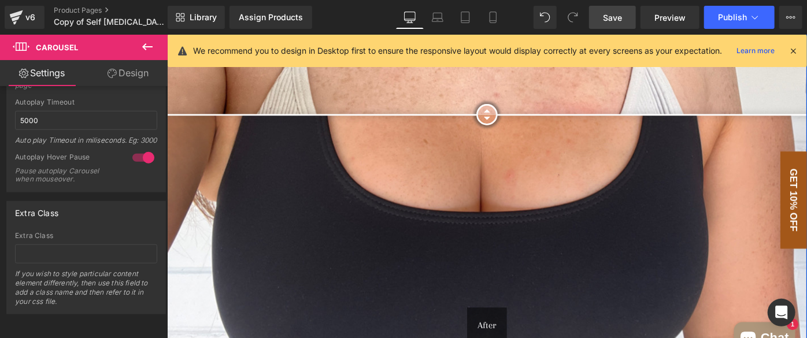
click at [517, 72] on div "Before After" at bounding box center [517, 91] width 700 height 700
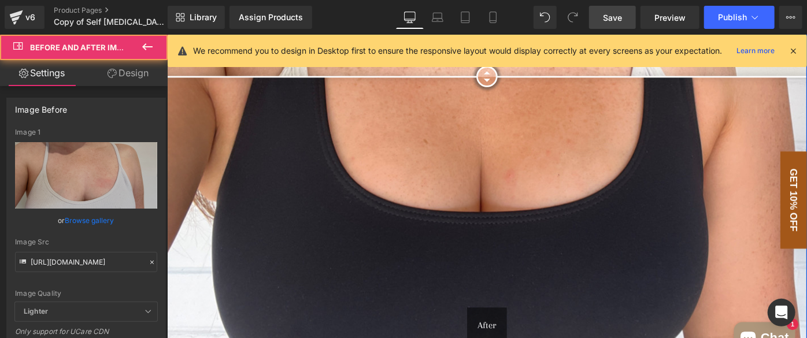
drag, startPoint x: 512, startPoint y: 98, endPoint x: 514, endPoint y: 150, distance: 52.1
click at [514, 91] on div at bounding box center [516, 79] width 23 height 23
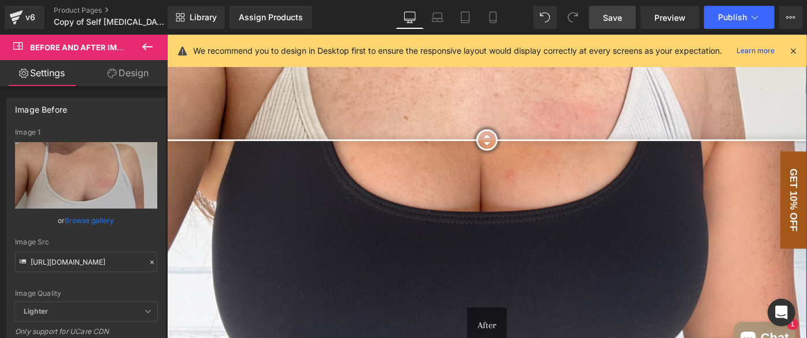
scroll to position [1405, 0]
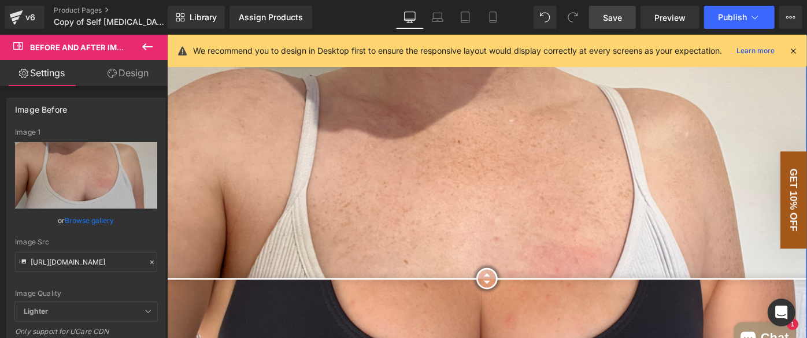
drag, startPoint x: 510, startPoint y: 303, endPoint x: 507, endPoint y: 174, distance: 129.0
click at [507, 290] on div at bounding box center [516, 301] width 23 height 23
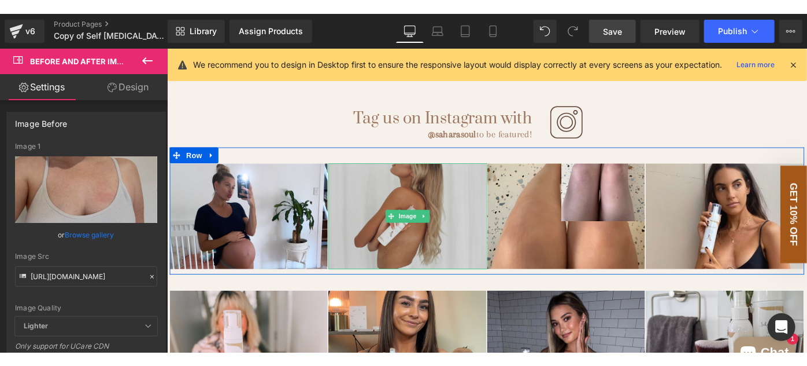
scroll to position [2667, 0]
